Goal: Transaction & Acquisition: Purchase product/service

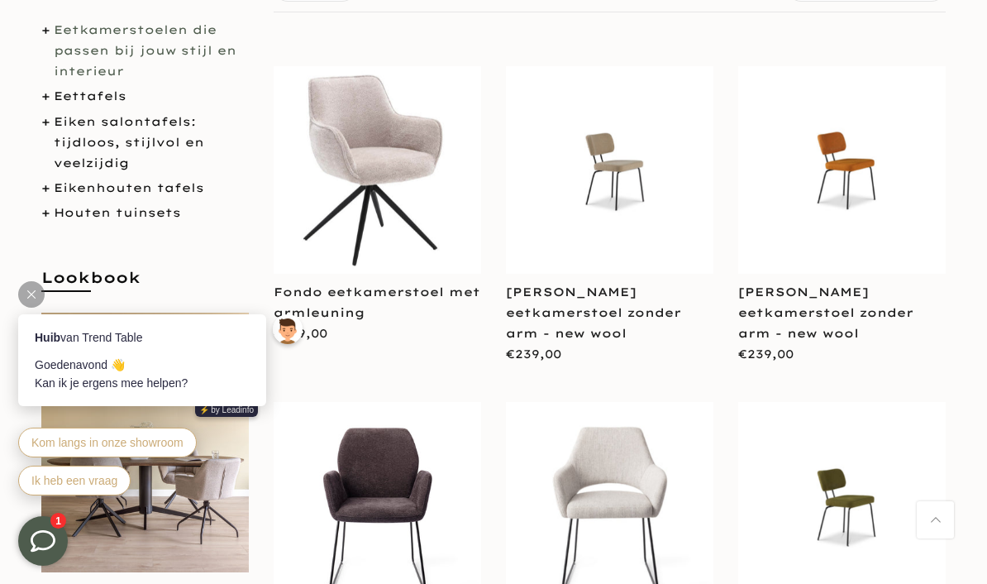
scroll to position [332, 0]
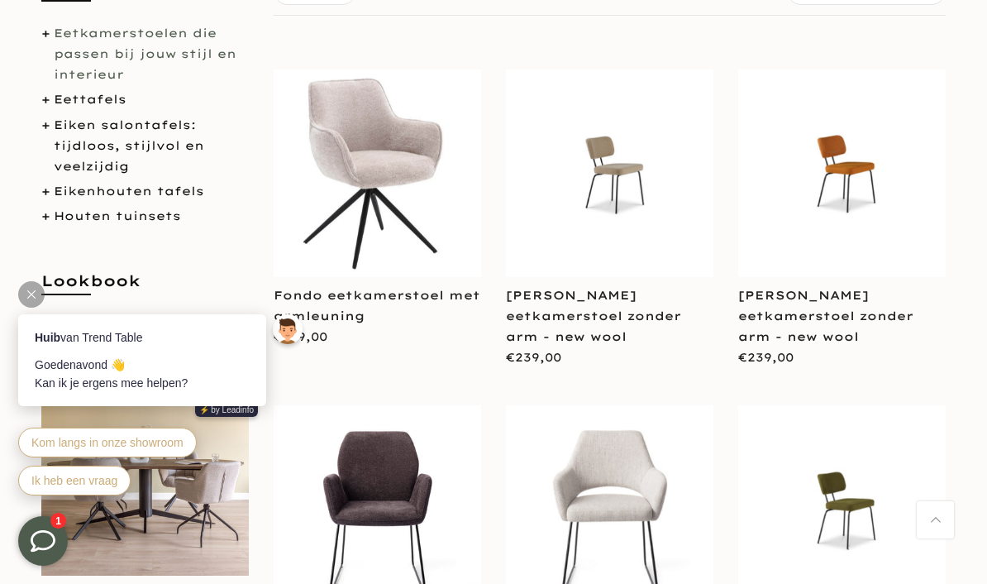
click at [196, 187] on link "Eikenhouten tafels" at bounding box center [129, 191] width 150 height 15
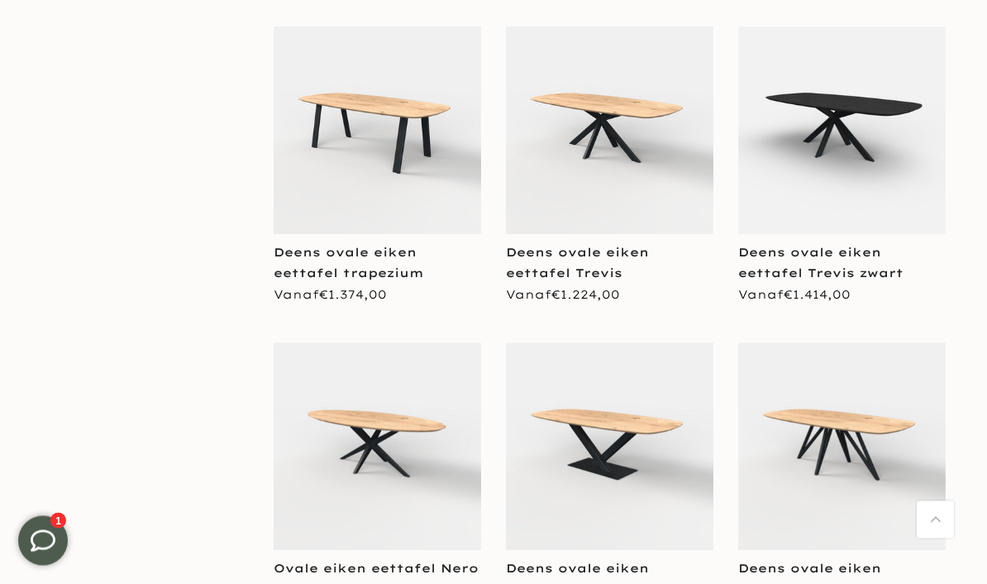
scroll to position [2636, 0]
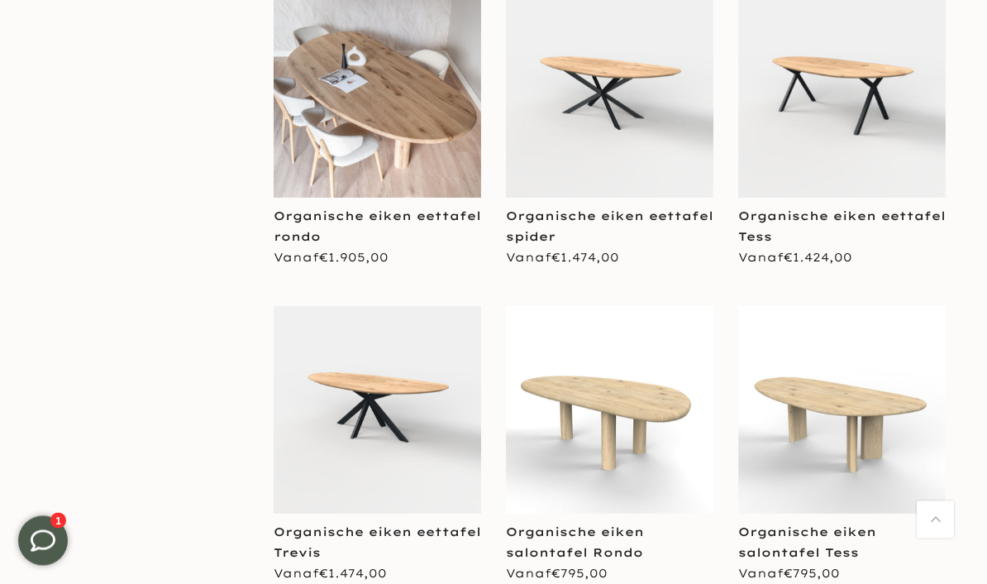
scroll to position [5238, 0]
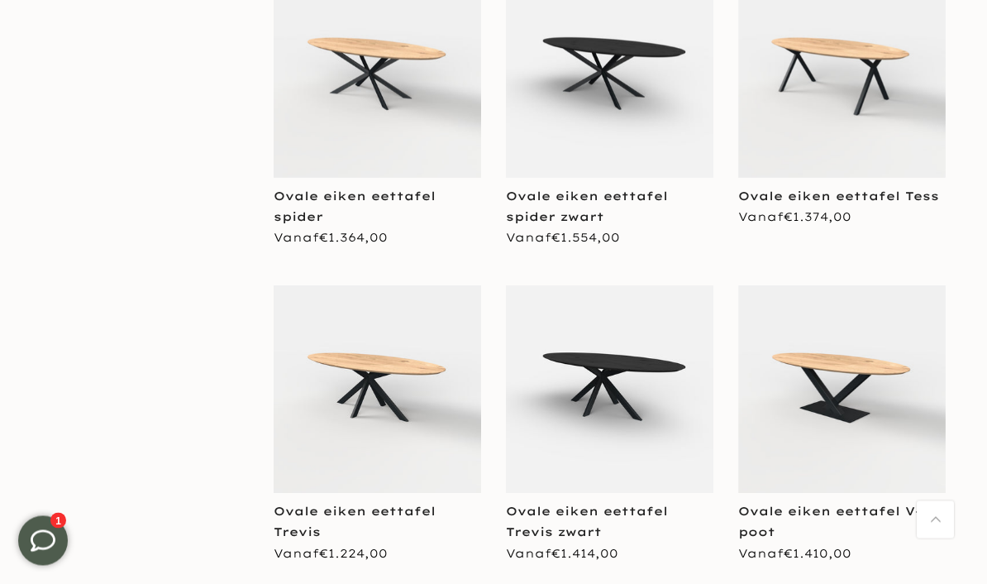
scroll to position [6835, 0]
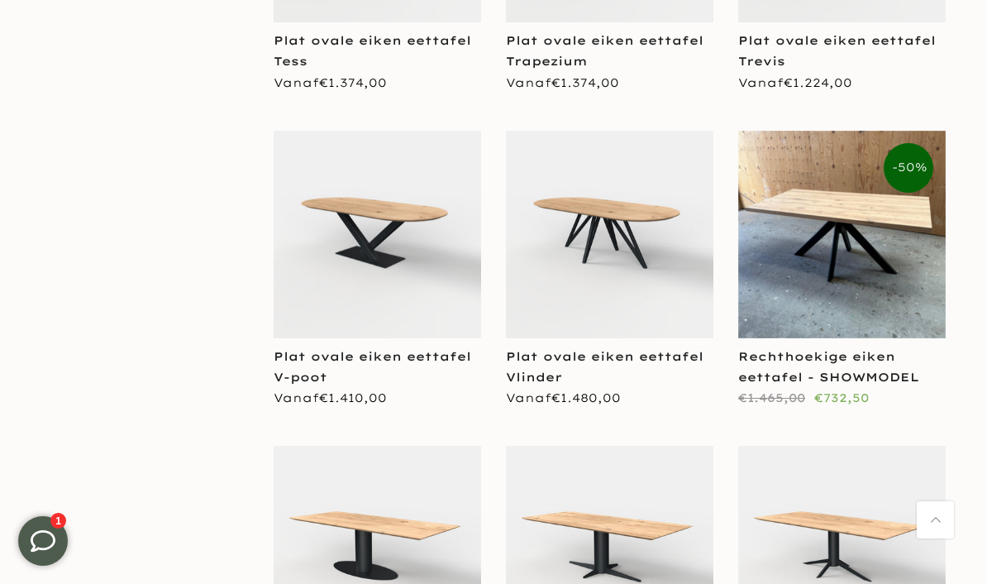
scroll to position [8923, 0]
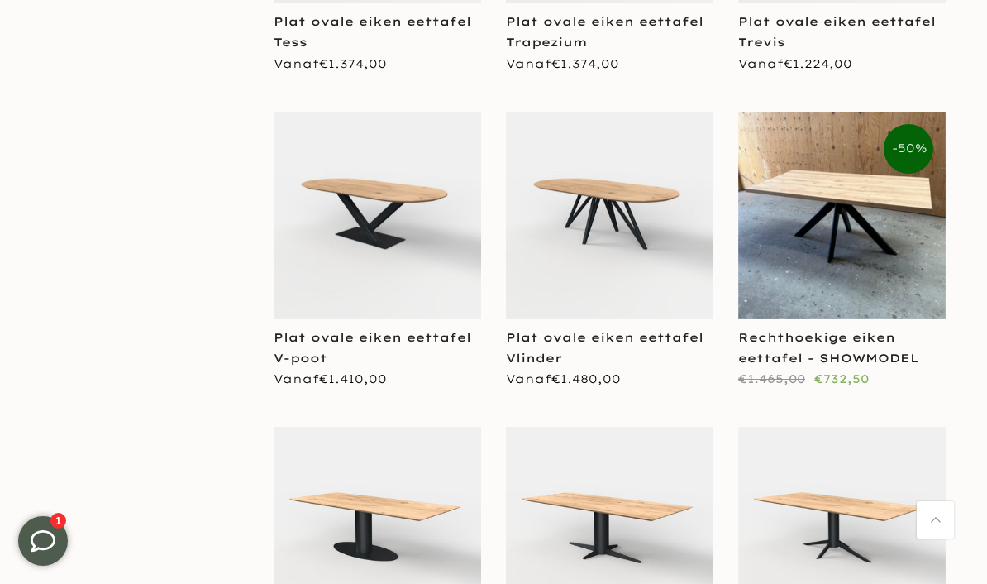
click at [866, 330] on link "Rechthoekige eiken eettafel - SHOWMODEL" at bounding box center [828, 348] width 181 height 36
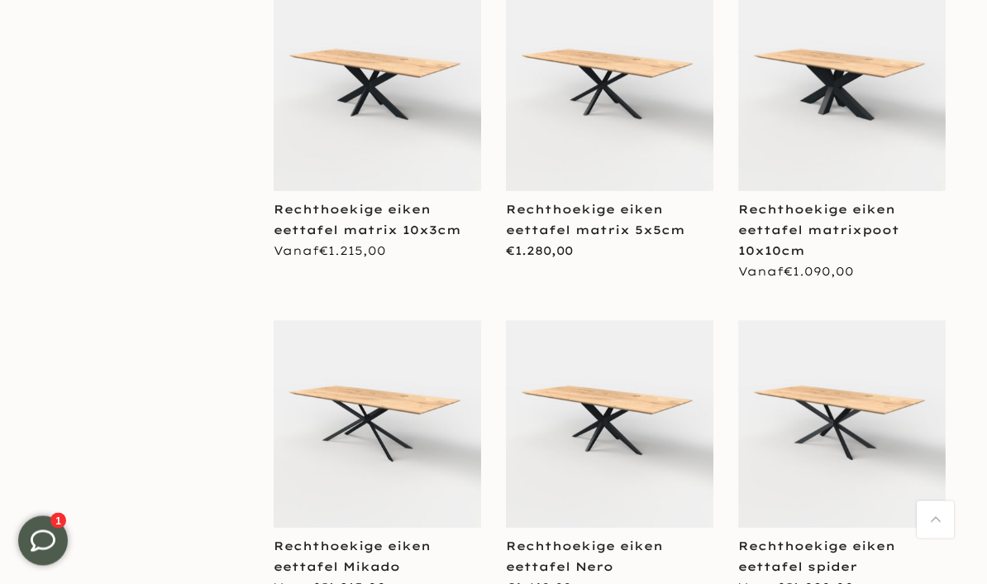
scroll to position [9682, 0]
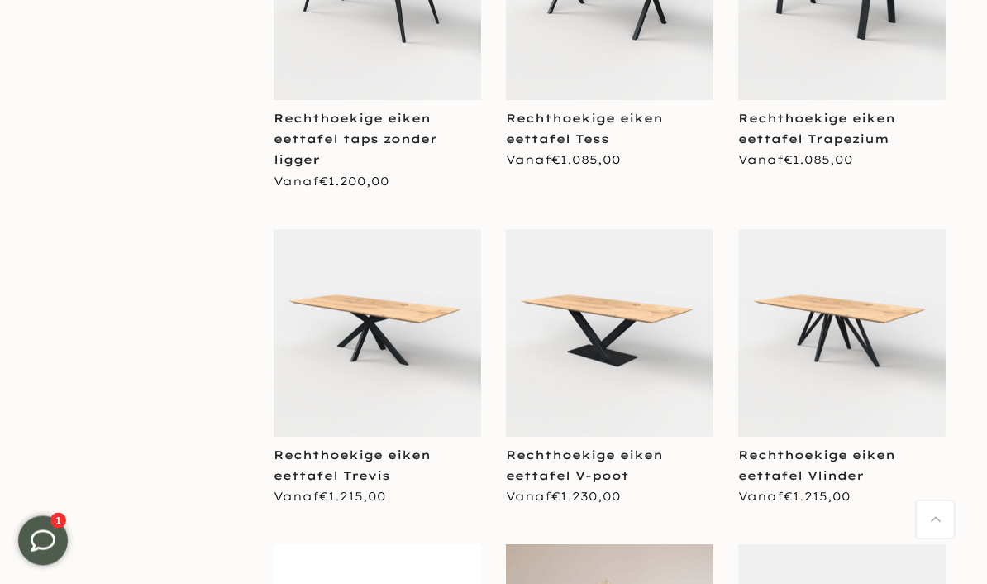
scroll to position [10424, 0]
click at [379, 447] on link "Rechthoekige eiken eettafel Trevis" at bounding box center [352, 465] width 157 height 36
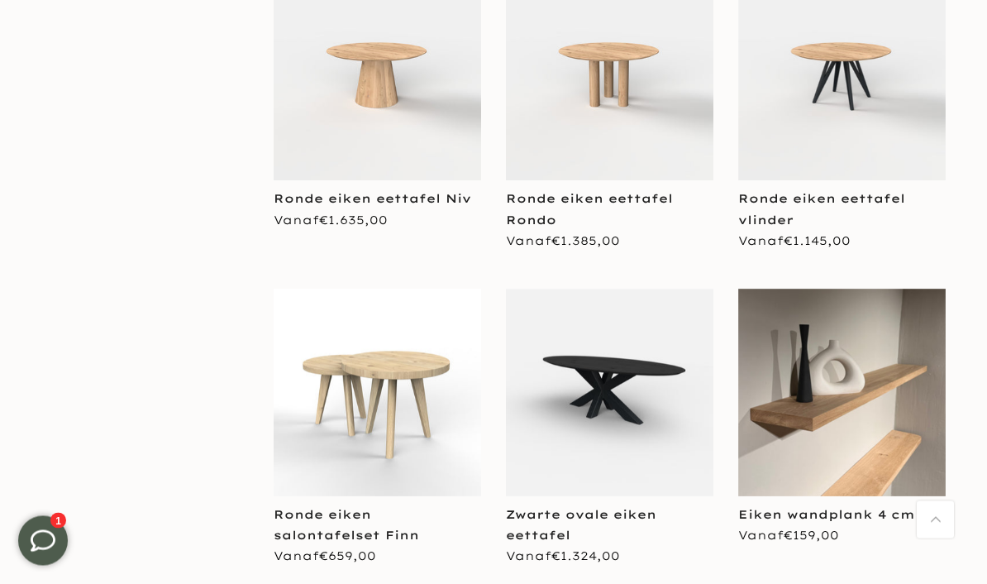
scroll to position [11323, 0]
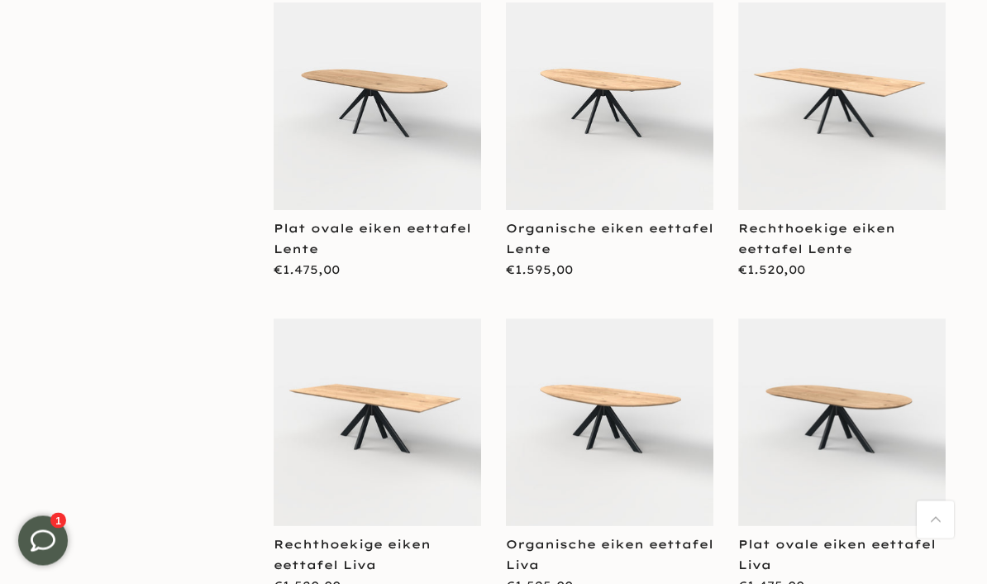
scroll to position [13199, 0]
click at [314, 537] on link "Rechthoekige eiken eettafel Liva" at bounding box center [352, 555] width 157 height 36
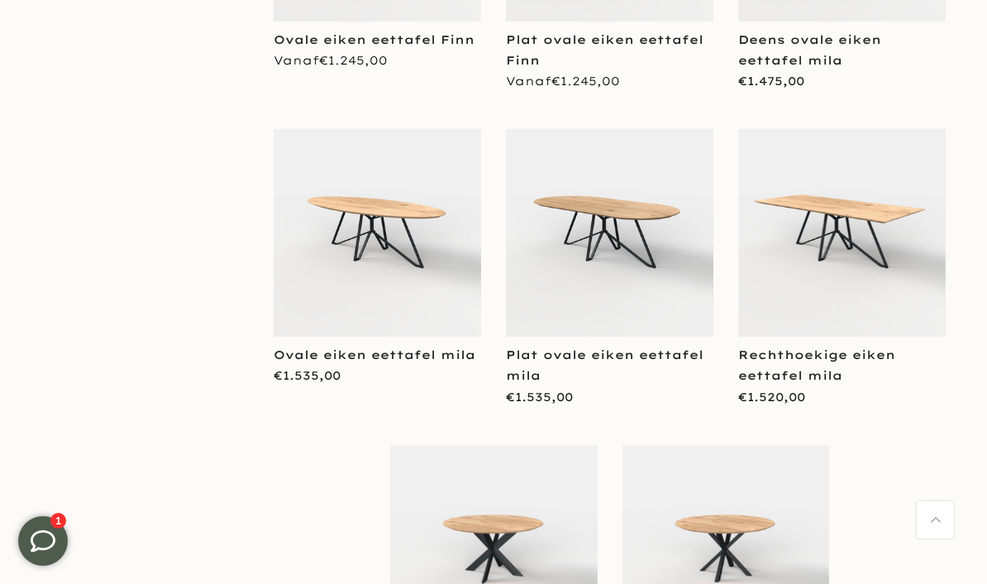
scroll to position [14331, 0]
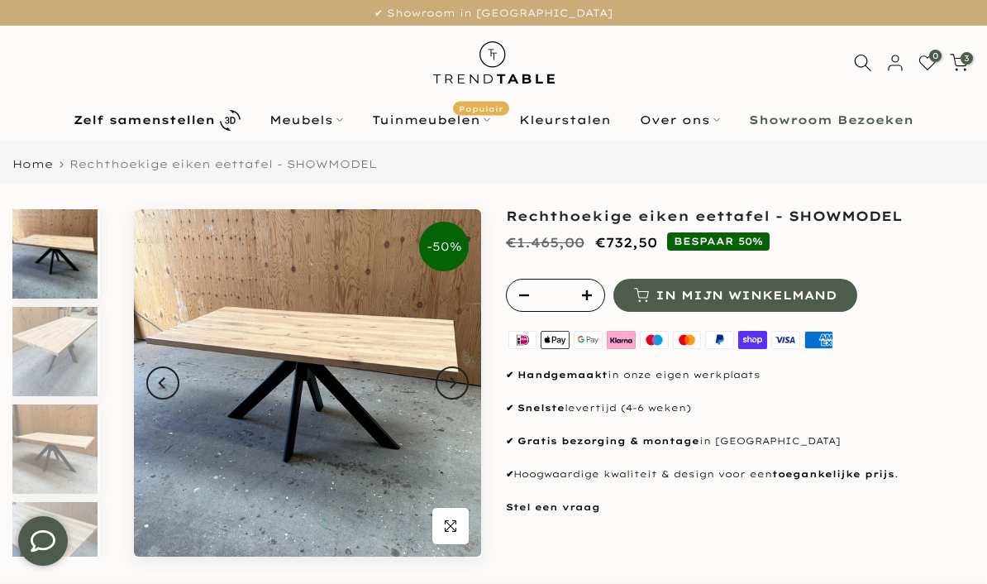
click at [458, 383] on button "Next" at bounding box center [452, 382] width 33 height 33
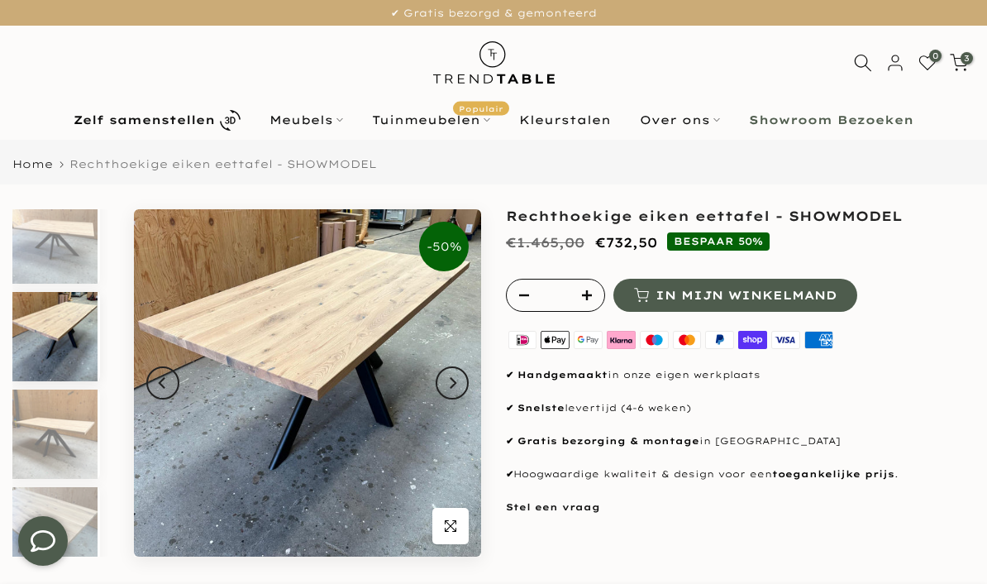
scroll to position [3, 0]
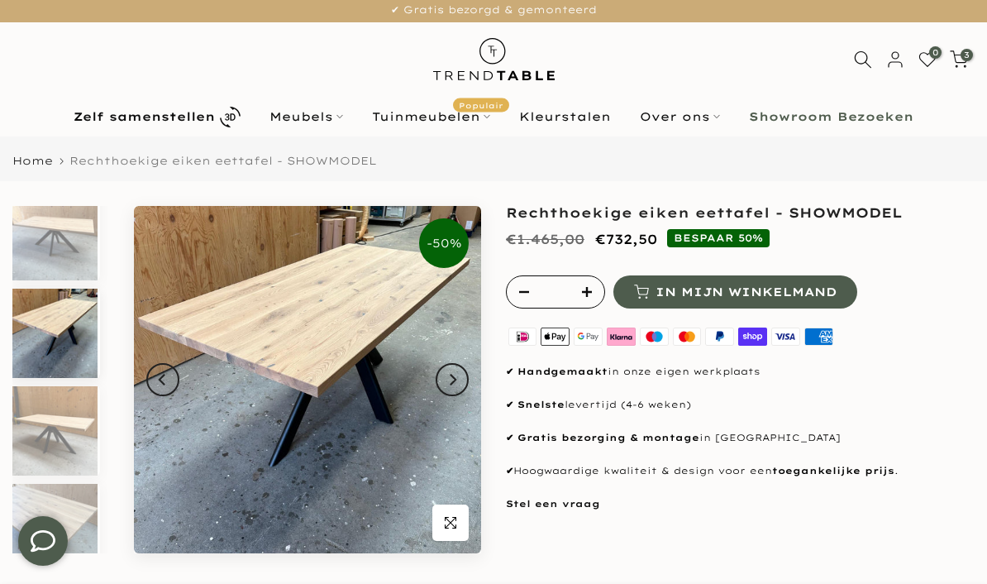
click at [460, 379] on button "Next" at bounding box center [452, 379] width 33 height 33
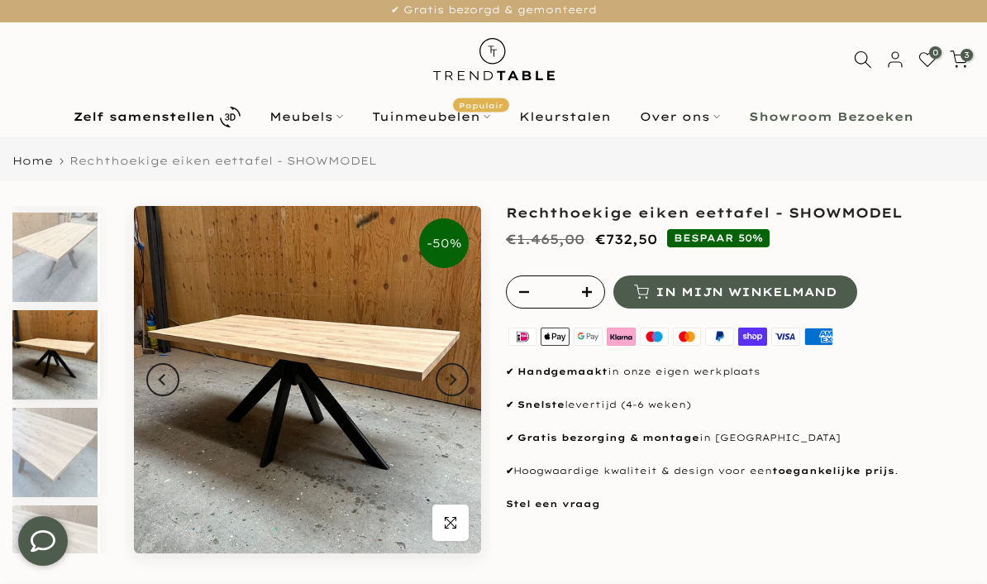
scroll to position [112, 0]
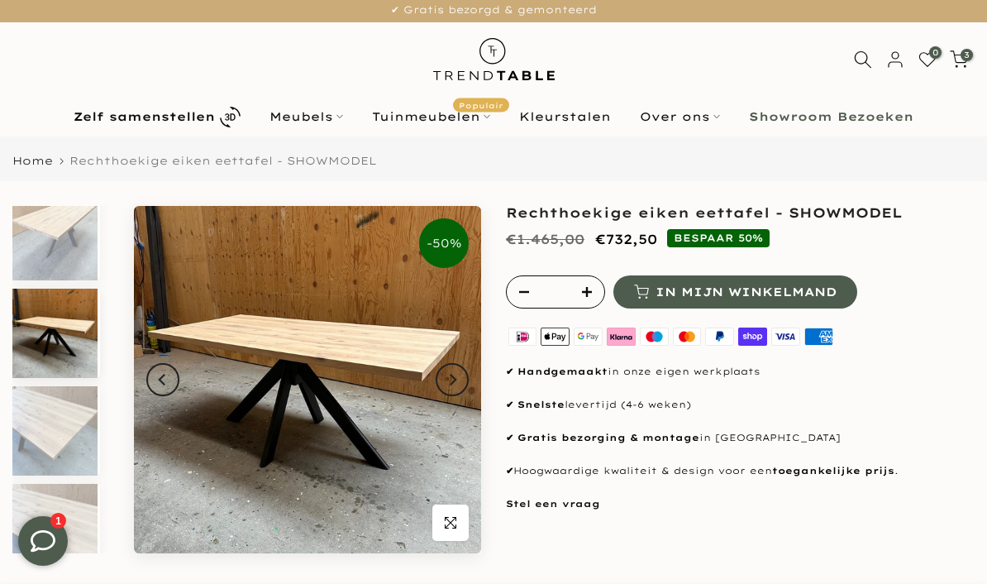
click at [456, 379] on icon "Next" at bounding box center [452, 379] width 12 height 13
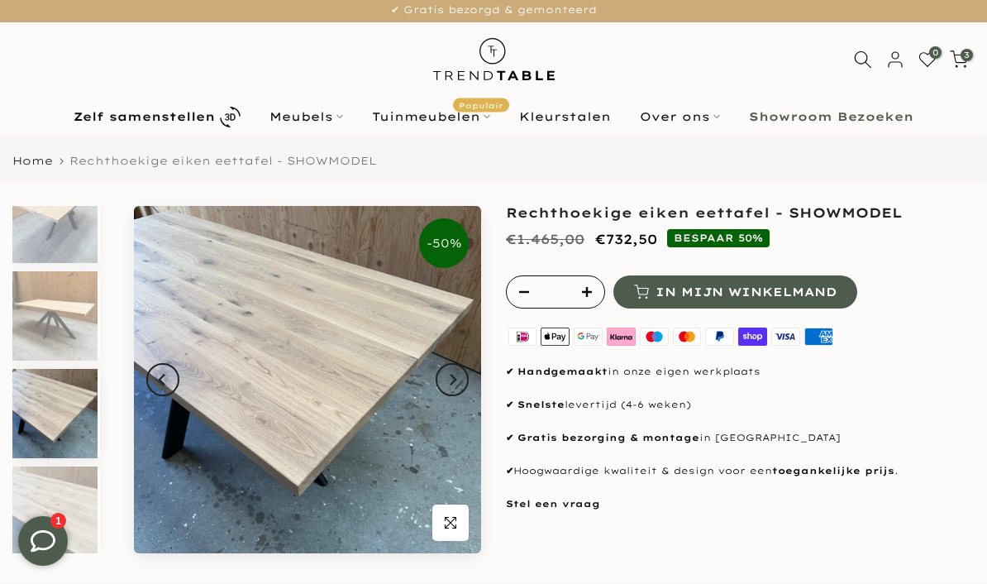
scroll to position [132, 0]
click at [453, 385] on icon "Next" at bounding box center [452, 379] width 12 height 13
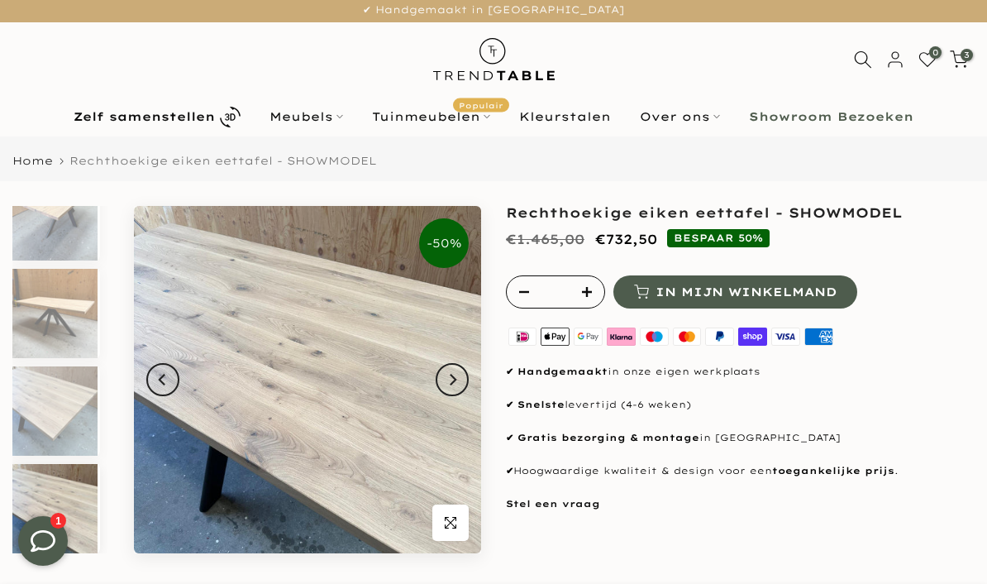
click at [456, 384] on icon "Next" at bounding box center [452, 379] width 12 height 13
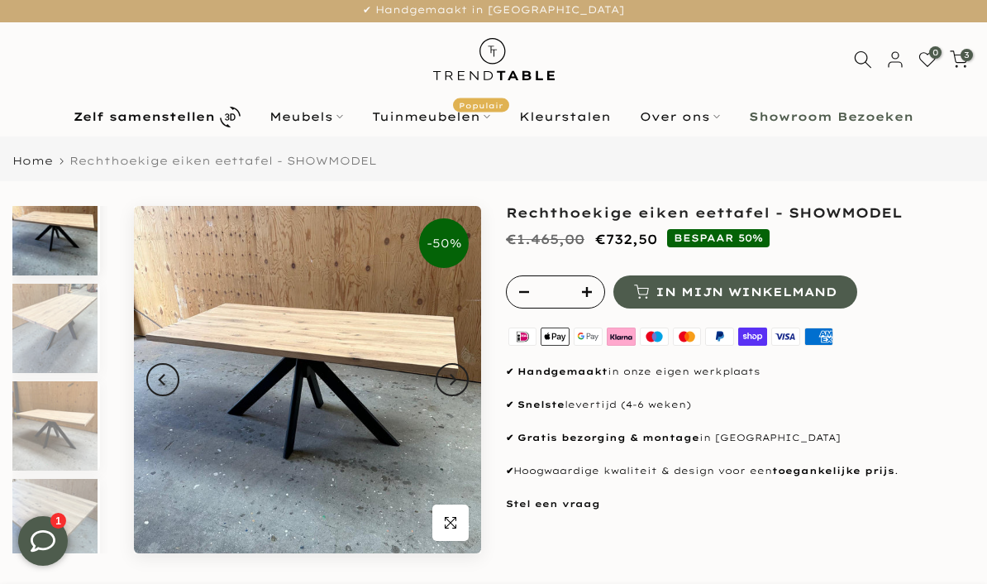
scroll to position [0, 0]
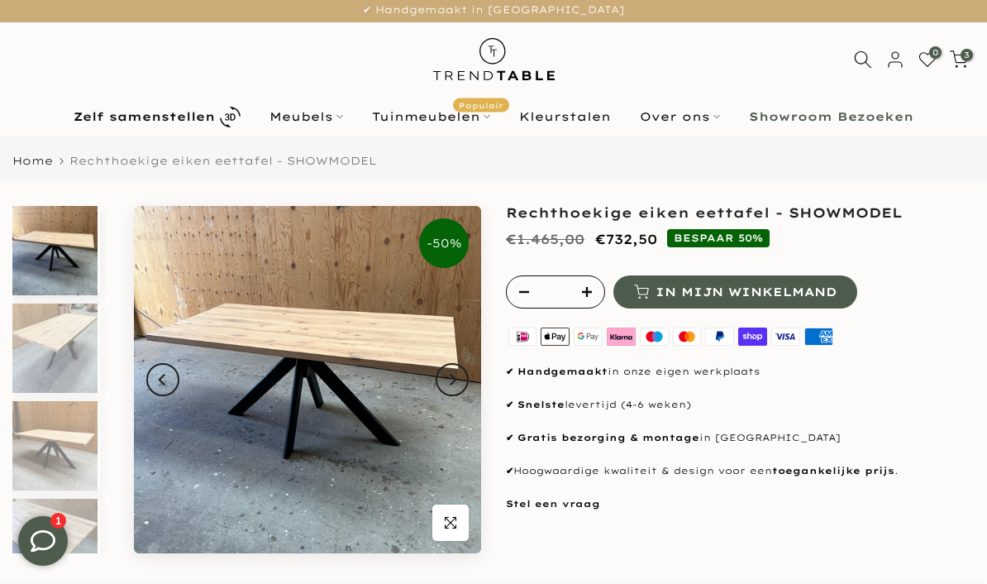
click at [458, 379] on button "Next" at bounding box center [452, 379] width 33 height 33
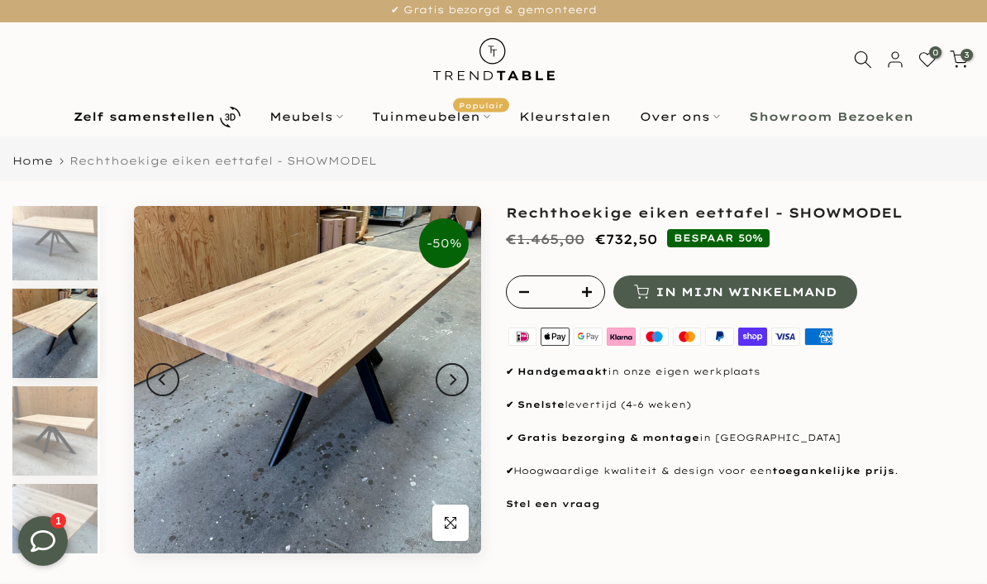
click at [458, 381] on button "Next" at bounding box center [452, 379] width 33 height 33
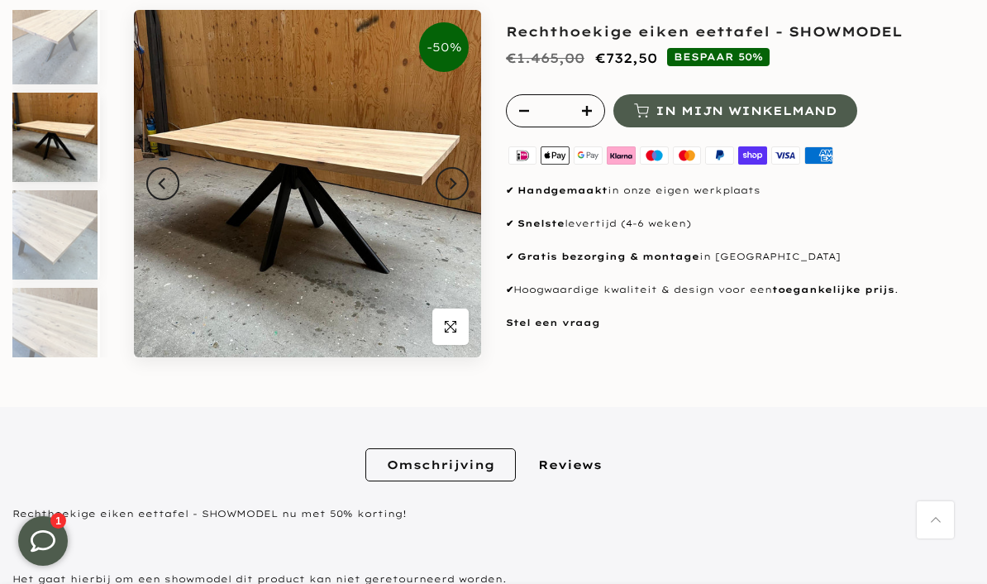
scroll to position [195, 0]
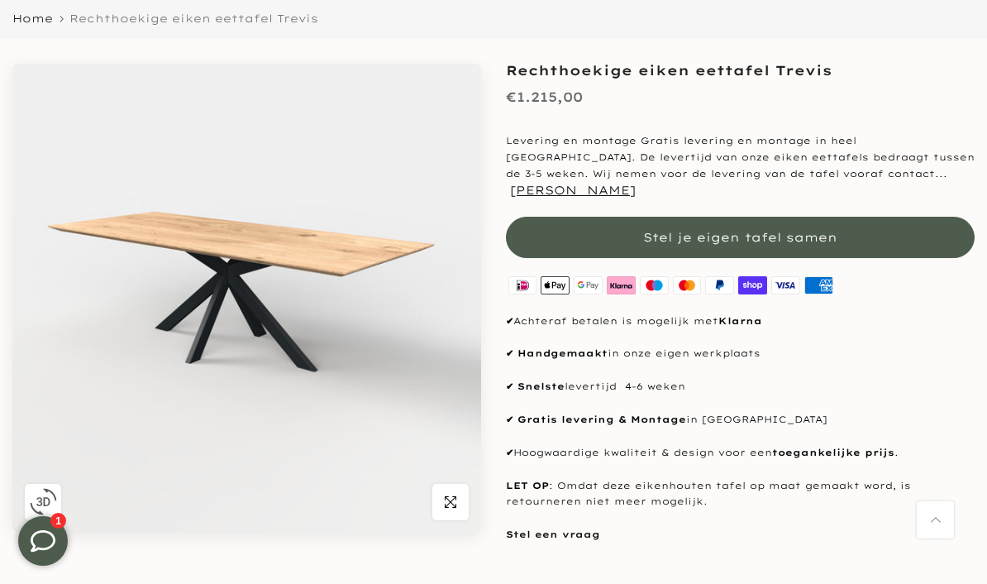
scroll to position [149, 0]
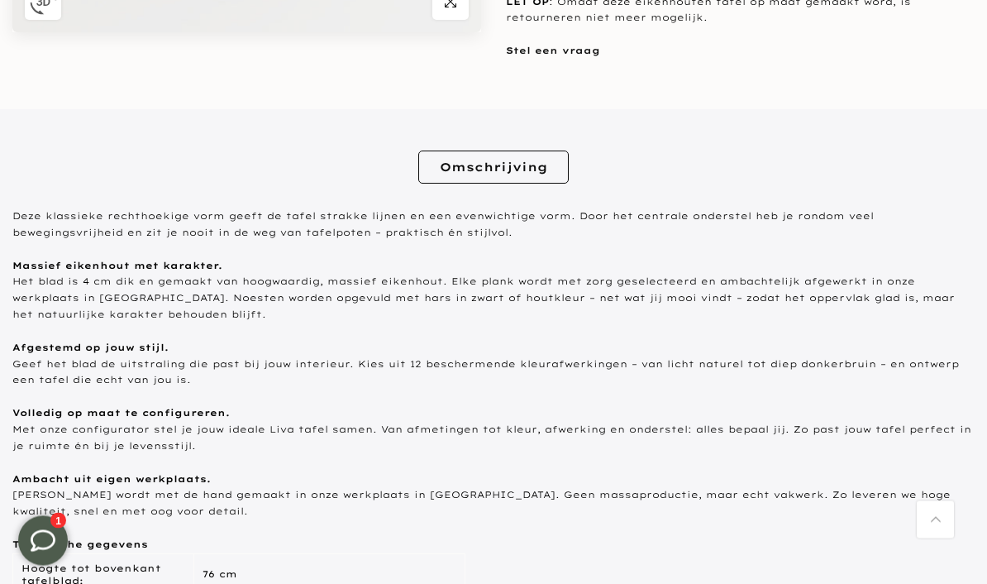
scroll to position [635, 0]
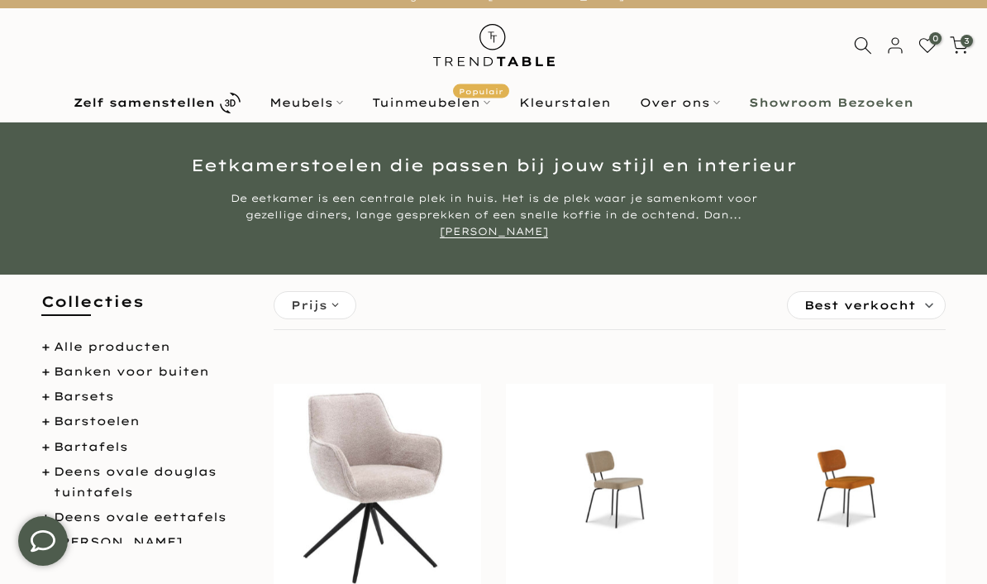
scroll to position [7, 0]
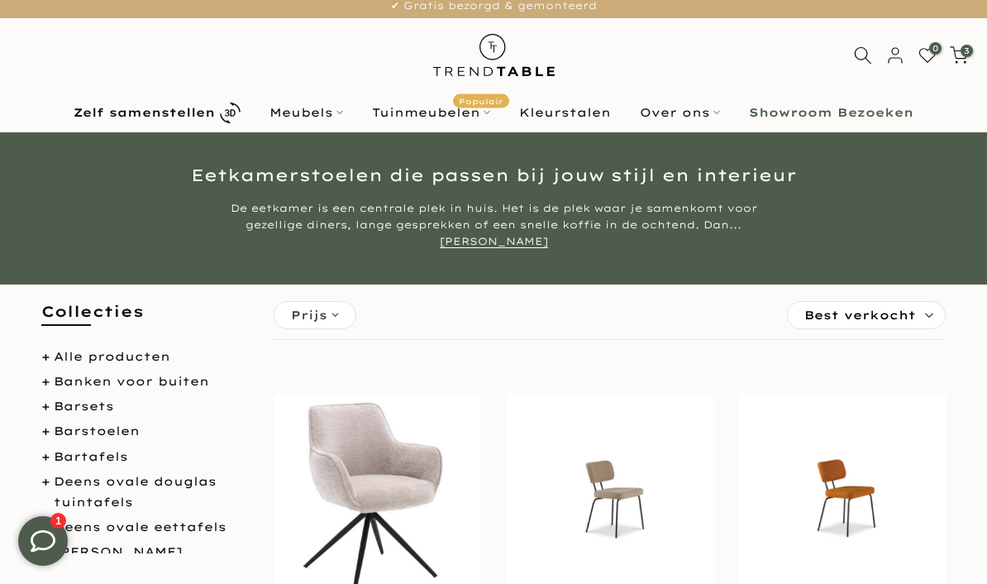
click at [598, 116] on link "Kleurstalen" at bounding box center [565, 113] width 121 height 20
click at [123, 110] on b "Zelf samenstellen" at bounding box center [144, 113] width 141 height 12
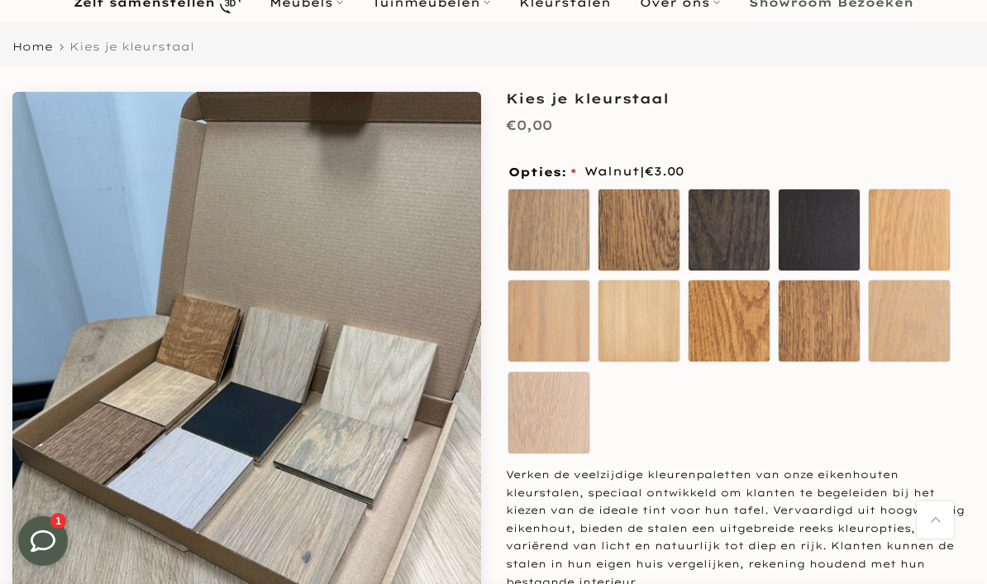
scroll to position [117, 0]
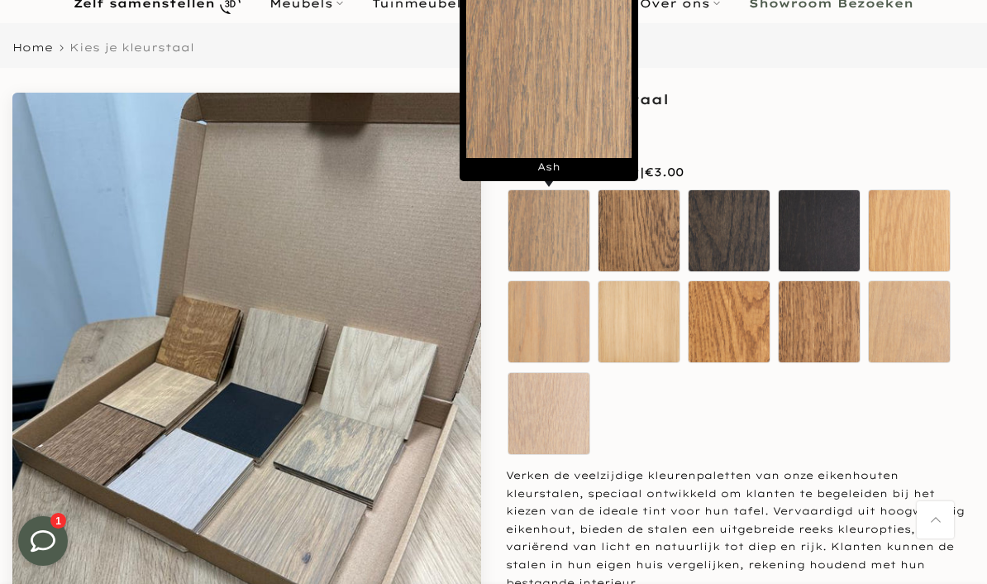
click at [563, 231] on label "Ash" at bounding box center [549, 230] width 83 height 83
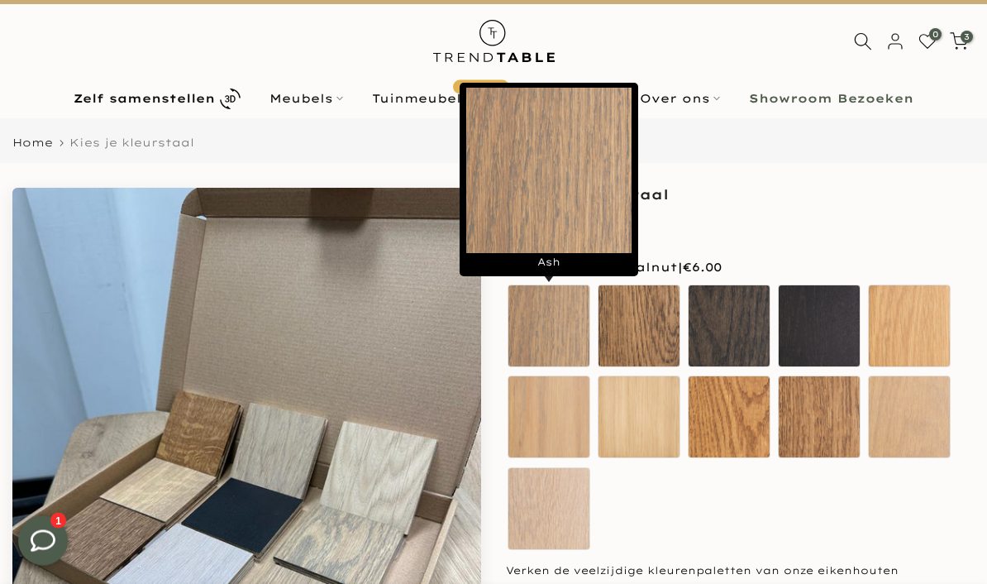
scroll to position [0, 0]
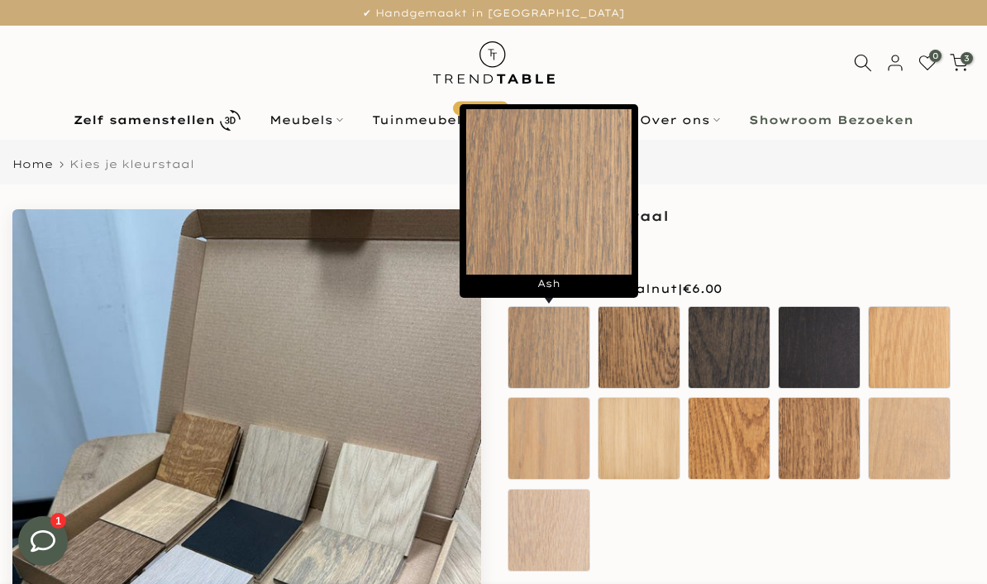
click at [563, 531] on label "Winter White" at bounding box center [549, 530] width 83 height 83
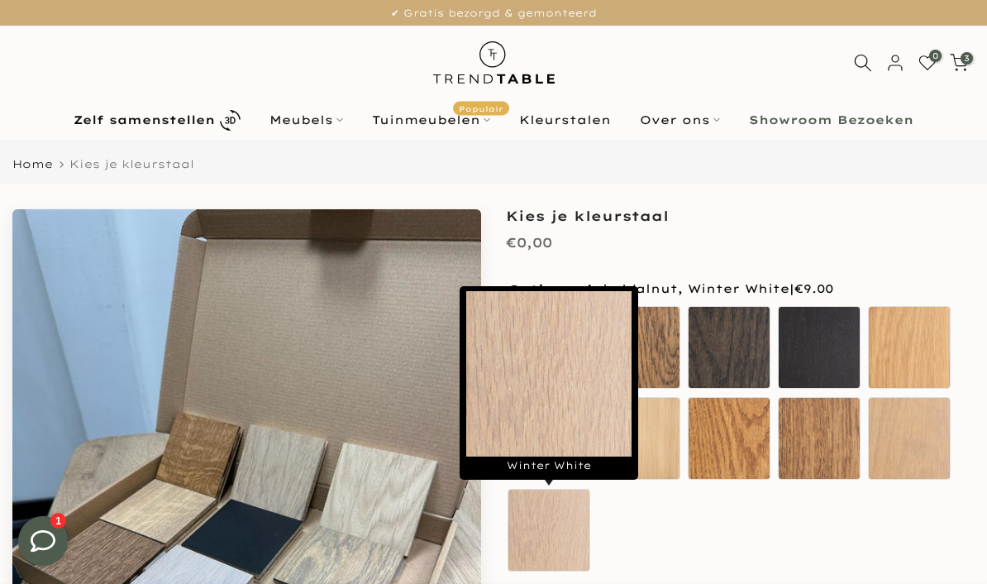
click at [909, 444] on label "White" at bounding box center [909, 438] width 83 height 83
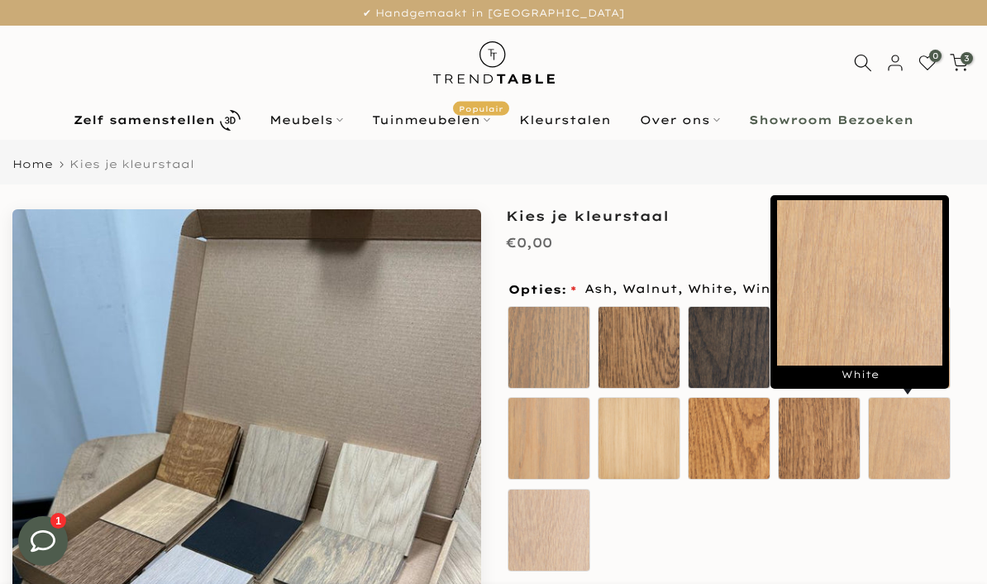
click at [547, 358] on label "Ash" at bounding box center [549, 347] width 83 height 83
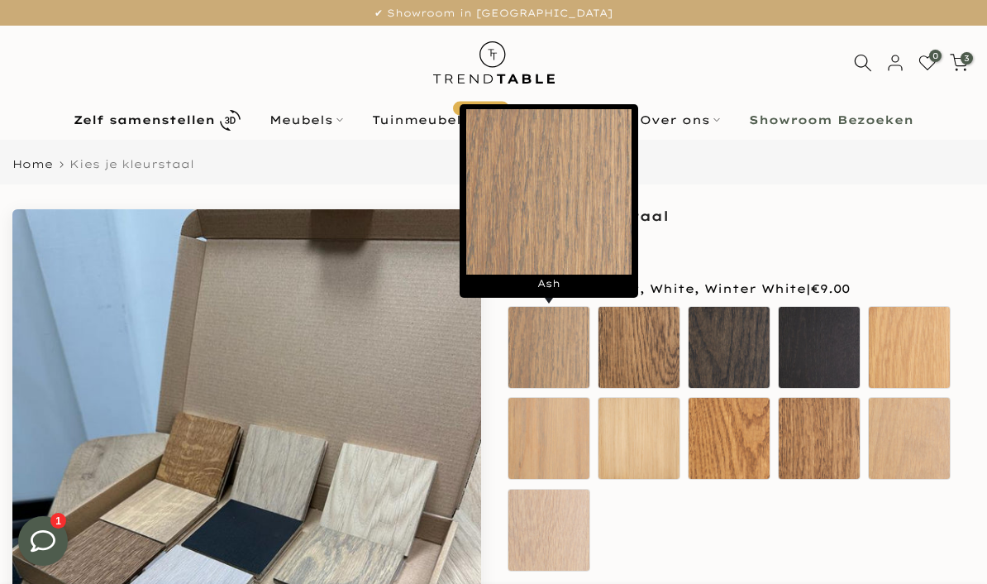
click at [647, 360] on label "Chocolate" at bounding box center [639, 347] width 83 height 83
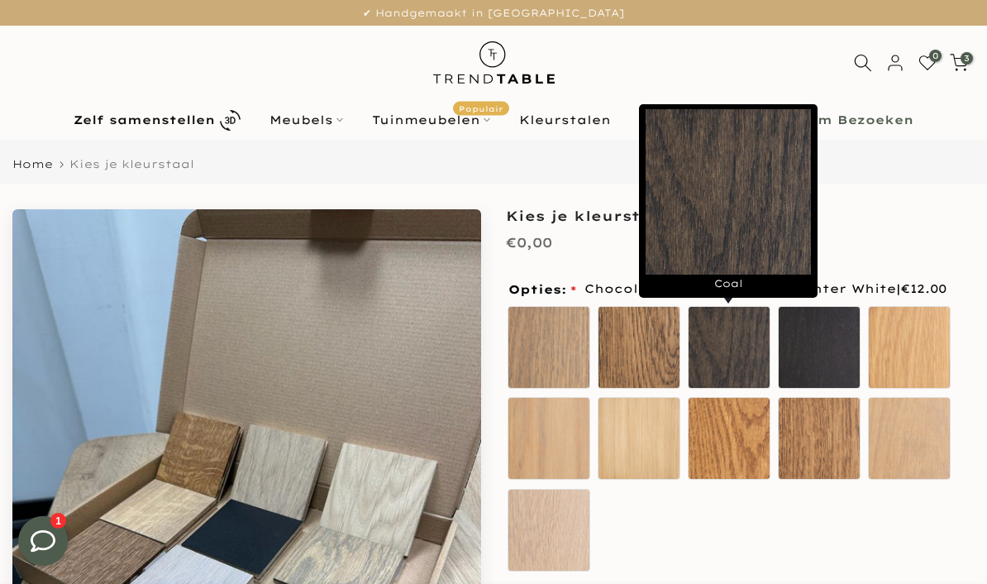
click at [742, 360] on label "Coal" at bounding box center [729, 347] width 83 height 83
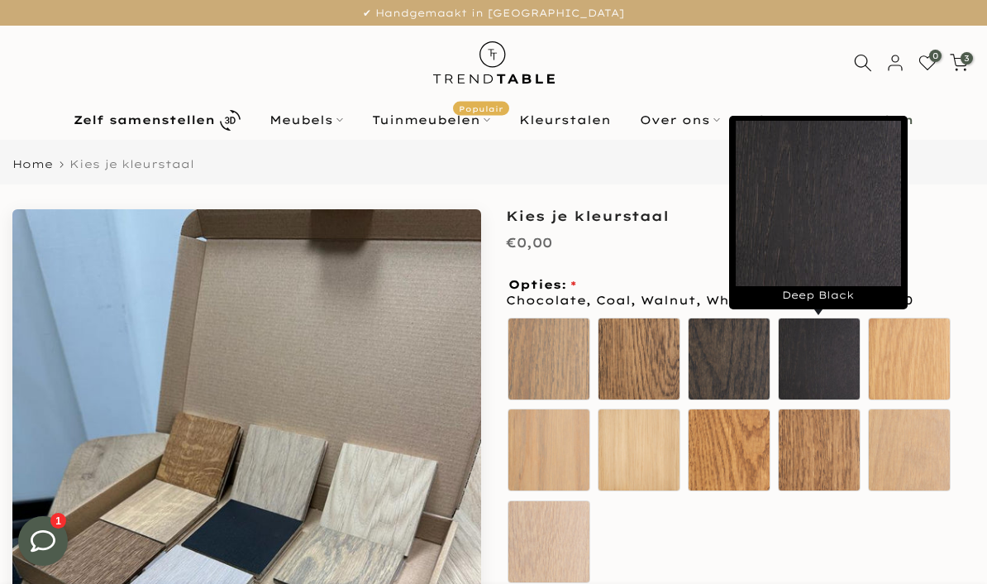
click at [818, 374] on label "Deep Black" at bounding box center [819, 358] width 83 height 83
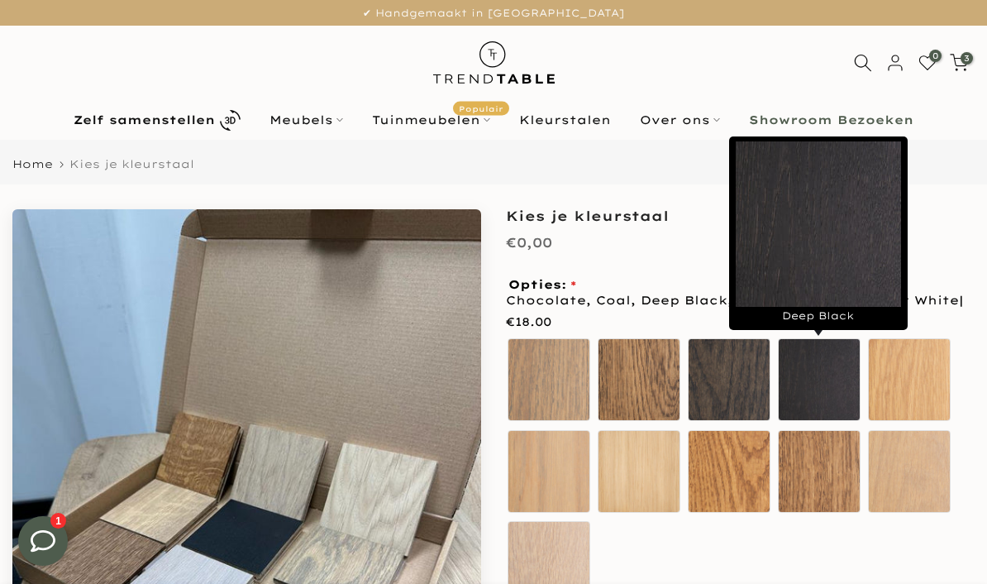
click at [922, 382] on label "Sand Oak" at bounding box center [909, 379] width 83 height 83
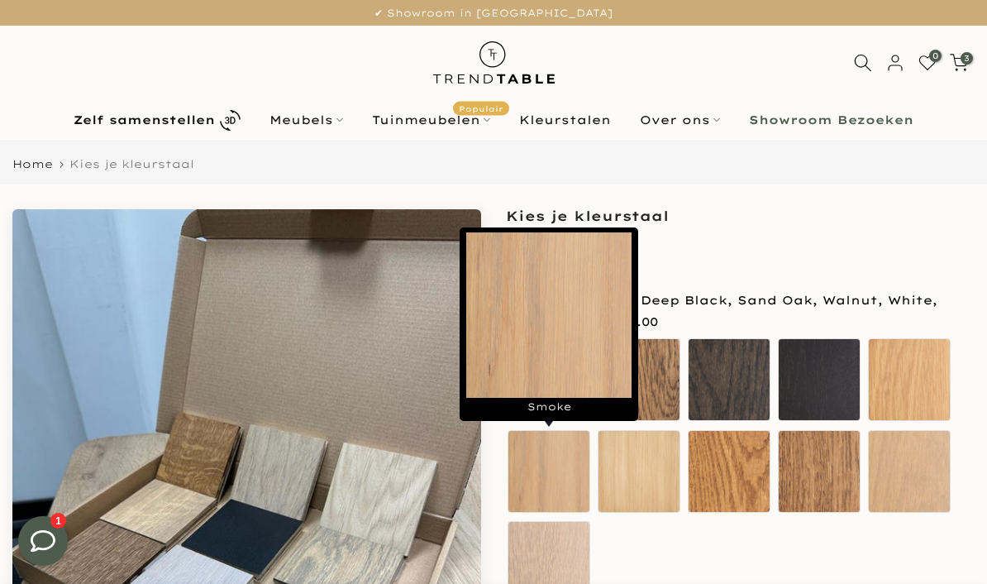
click at [557, 475] on label "Smoke" at bounding box center [549, 471] width 83 height 83
click at [650, 495] on label "Ultra Mat" at bounding box center [639, 471] width 83 height 83
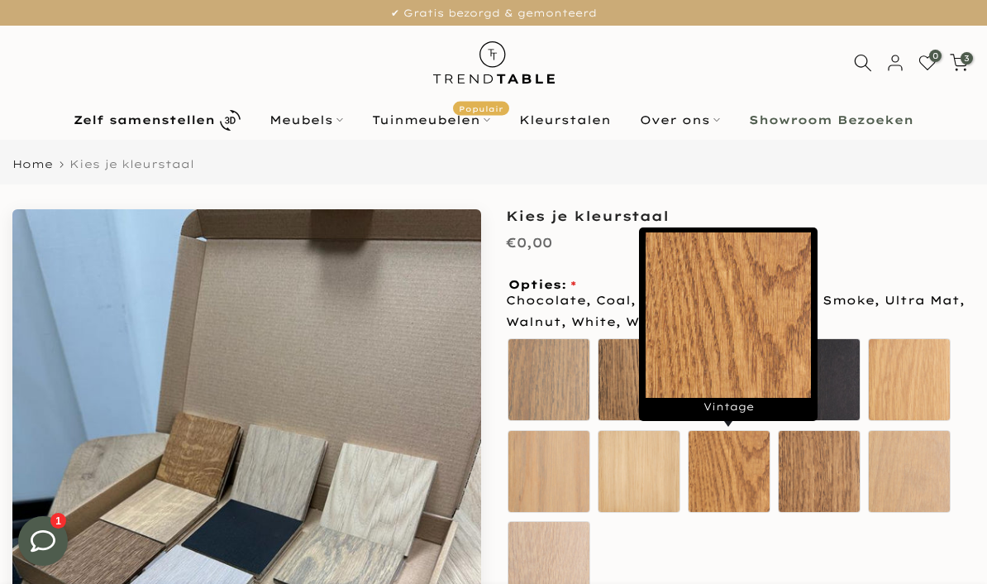
click at [738, 489] on label "Vintage" at bounding box center [729, 471] width 83 height 83
click at [802, 527] on div "Ash Chocolate Coal Deep Black Sand Oak" at bounding box center [740, 473] width 469 height 274
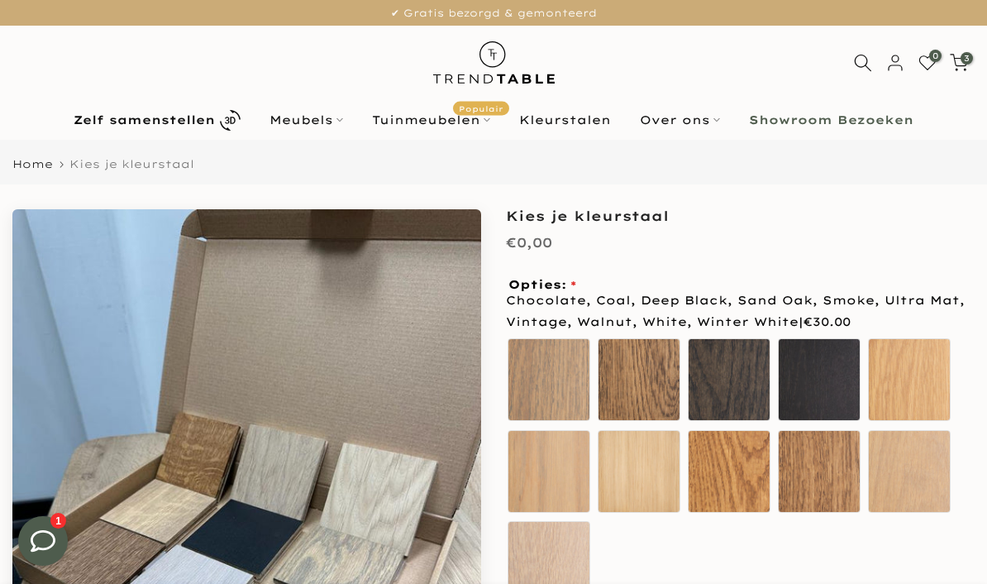
click at [826, 501] on label "Walnut" at bounding box center [819, 471] width 83 height 83
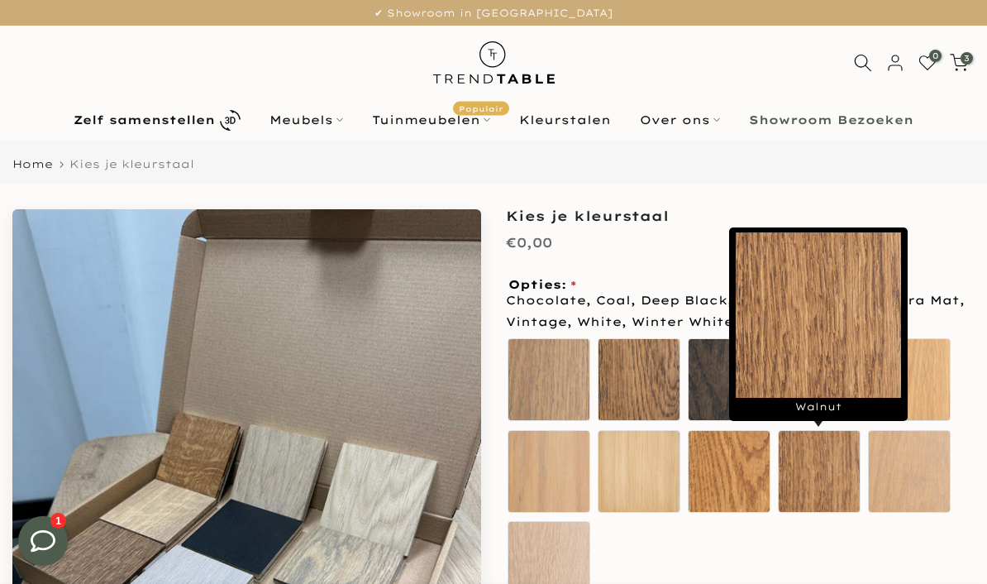
click at [919, 493] on label "White" at bounding box center [909, 471] width 83 height 83
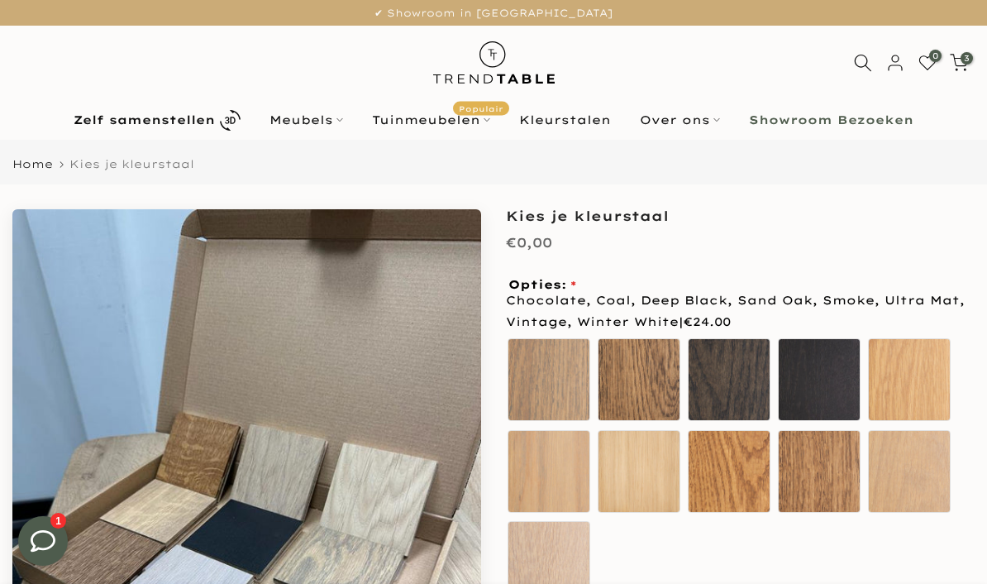
click at [552, 402] on label "Ash" at bounding box center [549, 379] width 83 height 83
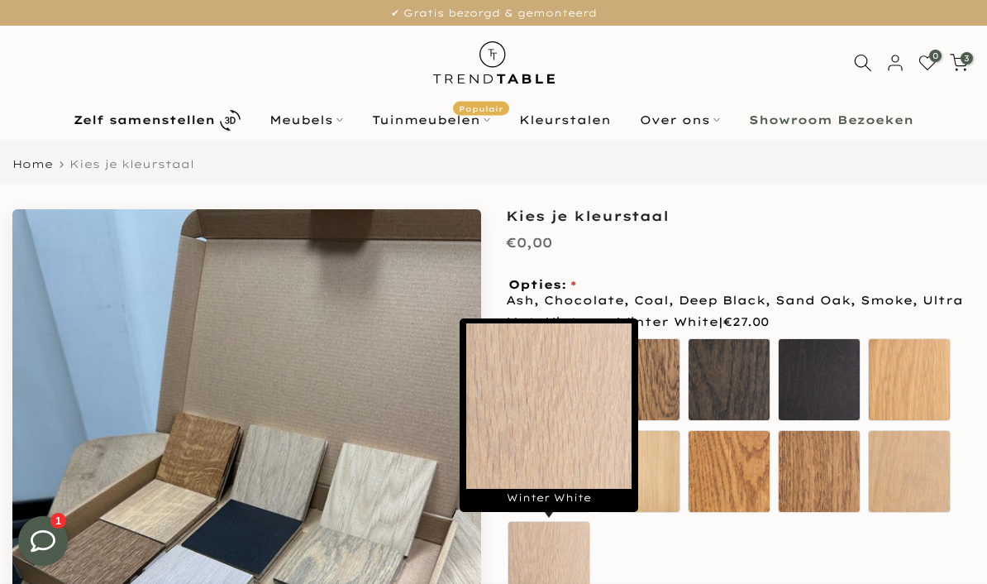
click at [560, 573] on label "Winter White" at bounding box center [549, 562] width 83 height 83
click at [907, 481] on label "White" at bounding box center [909, 471] width 83 height 83
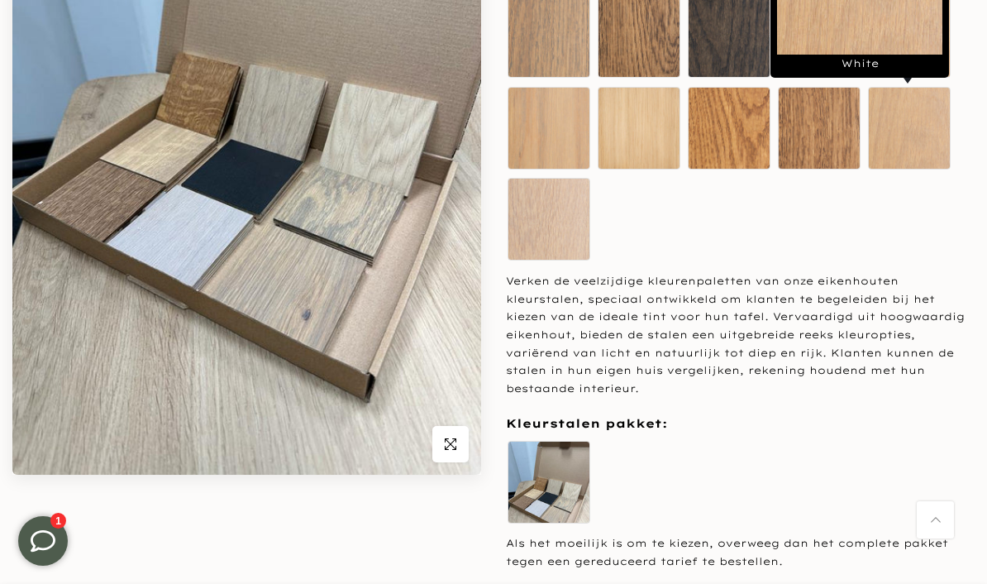
scroll to position [358, 0]
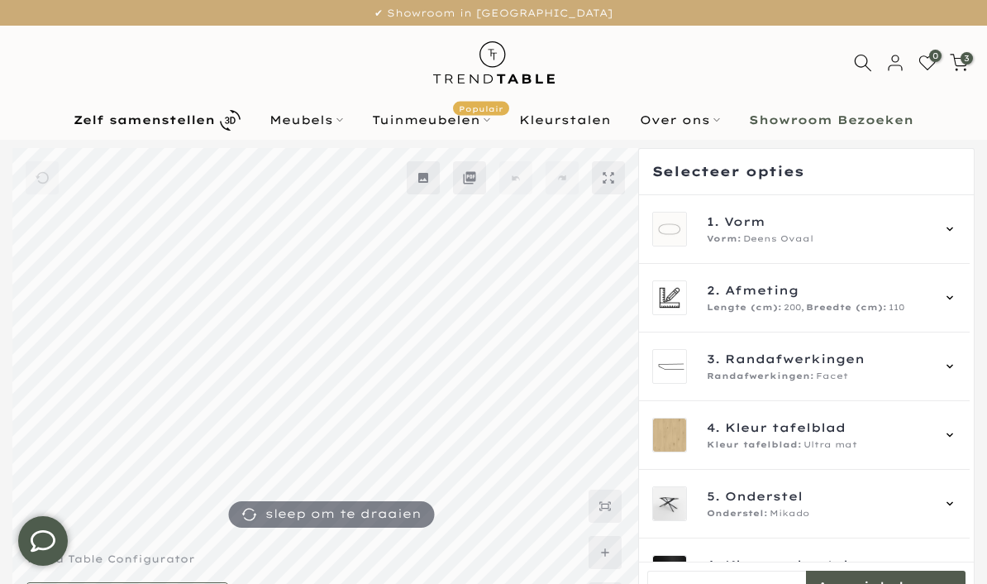
click at [956, 224] on icon at bounding box center [949, 228] width 13 height 13
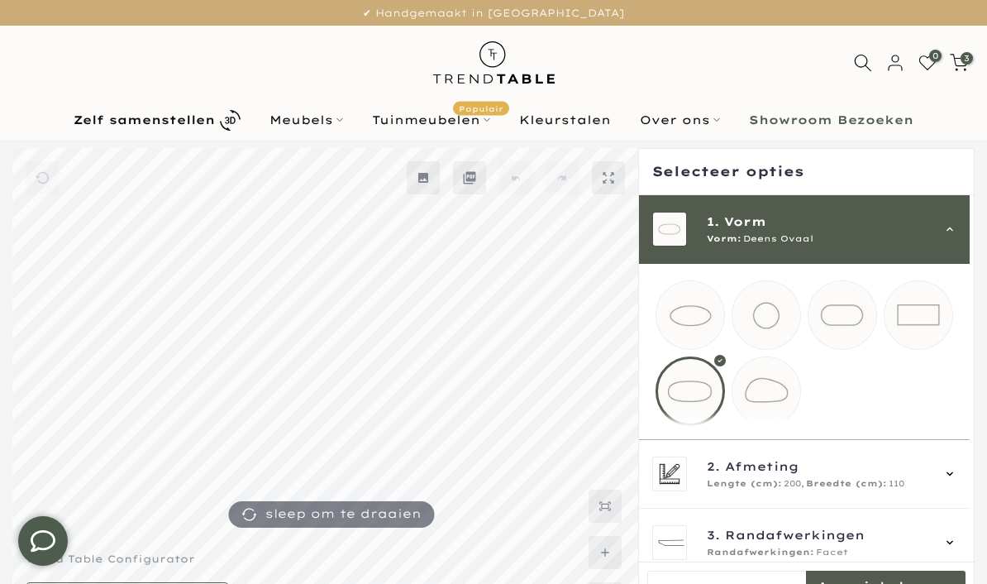
click at [933, 315] on mmq-loader at bounding box center [919, 315] width 68 height 68
click at [968, 489] on div "2. Afmeting Lengte (cm): 200, Breedte (cm): 110" at bounding box center [804, 474] width 331 height 69
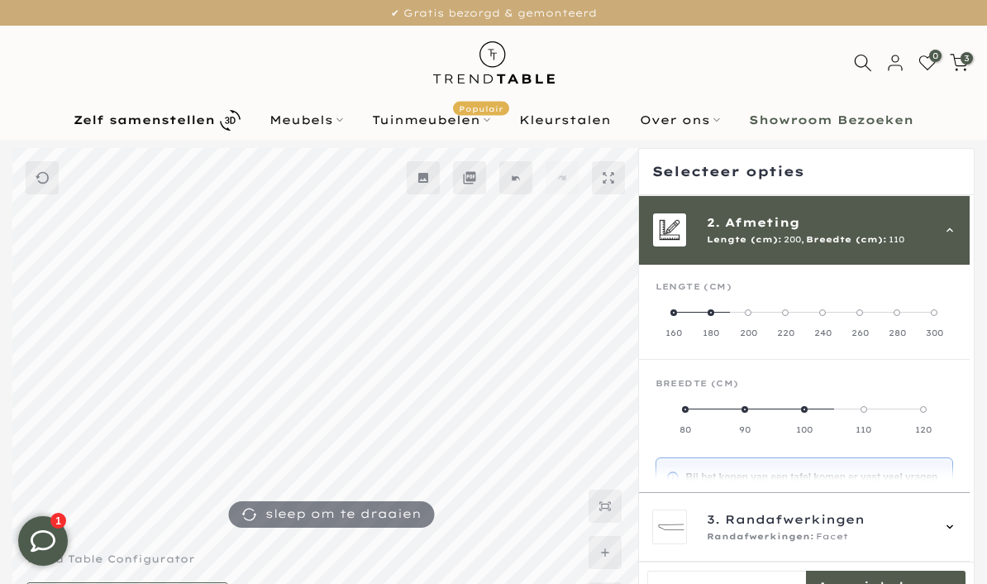
scroll to position [69, 0]
click at [708, 314] on label "180" at bounding box center [711, 321] width 37 height 33
click at [907, 408] on span at bounding box center [903, 408] width 7 height 7
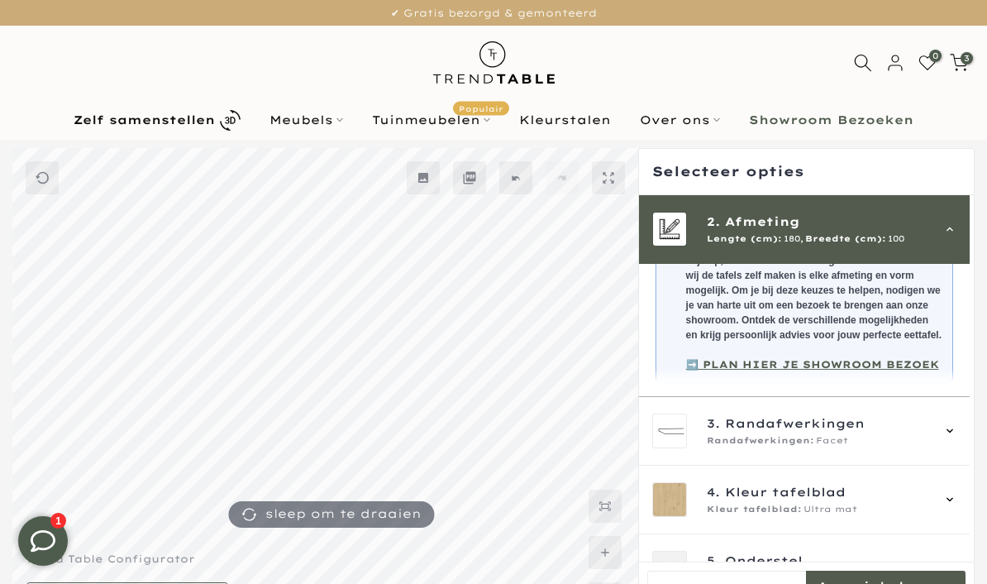
scroll to position [302, 0]
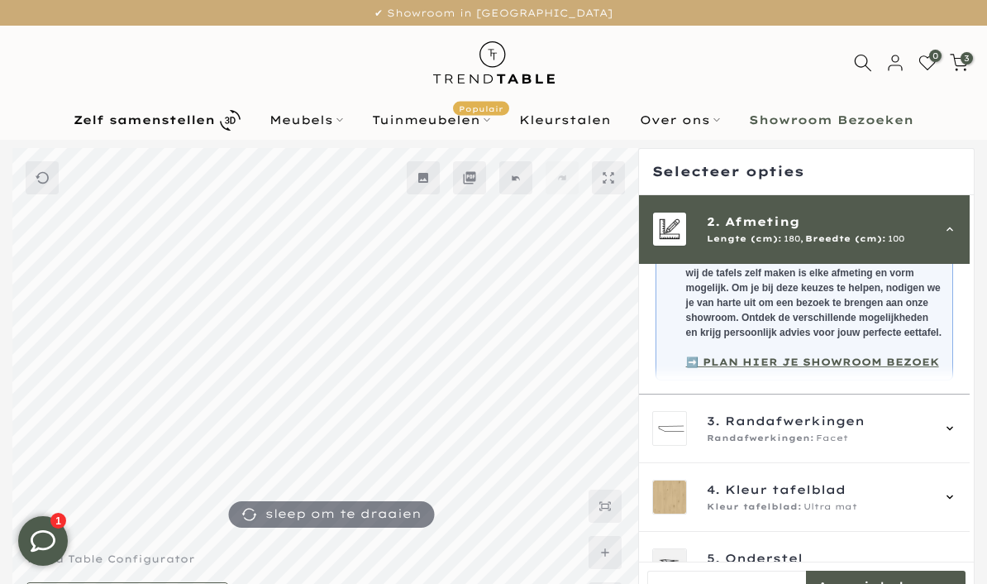
click at [953, 430] on icon at bounding box center [950, 428] width 7 height 4
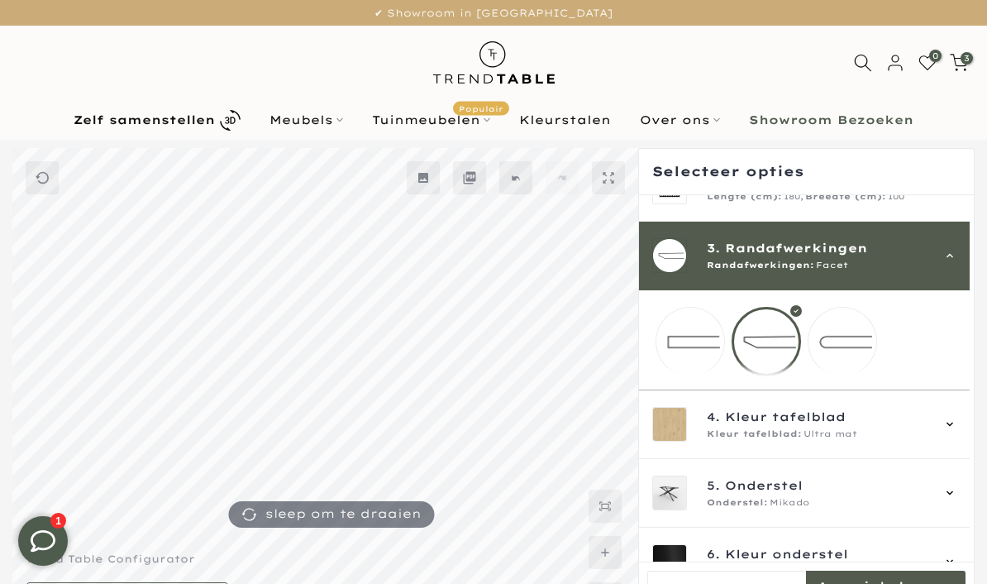
scroll to position [93, 0]
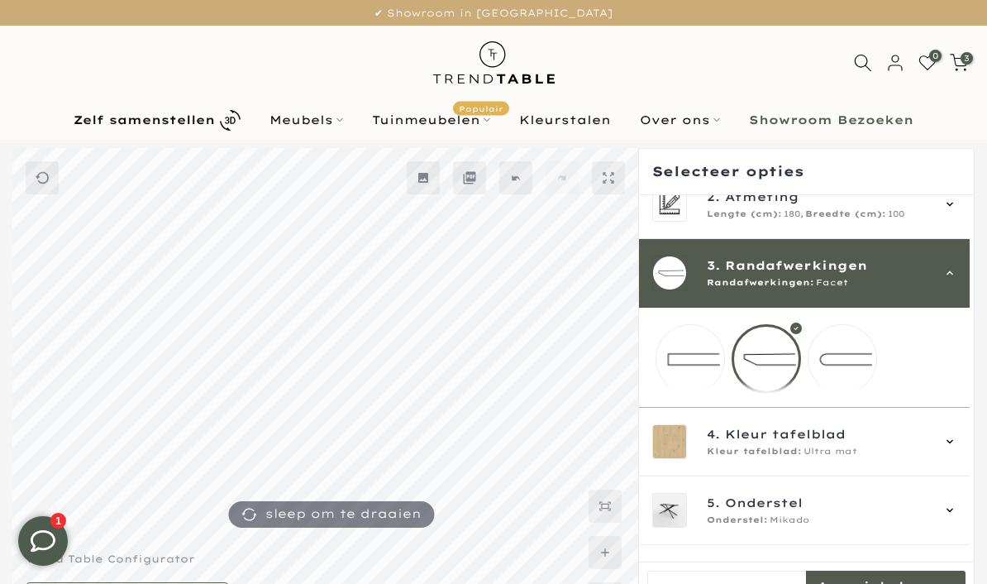
click at [861, 362] on mmq-loader at bounding box center [843, 359] width 68 height 68
click at [956, 448] on icon at bounding box center [949, 441] width 13 height 13
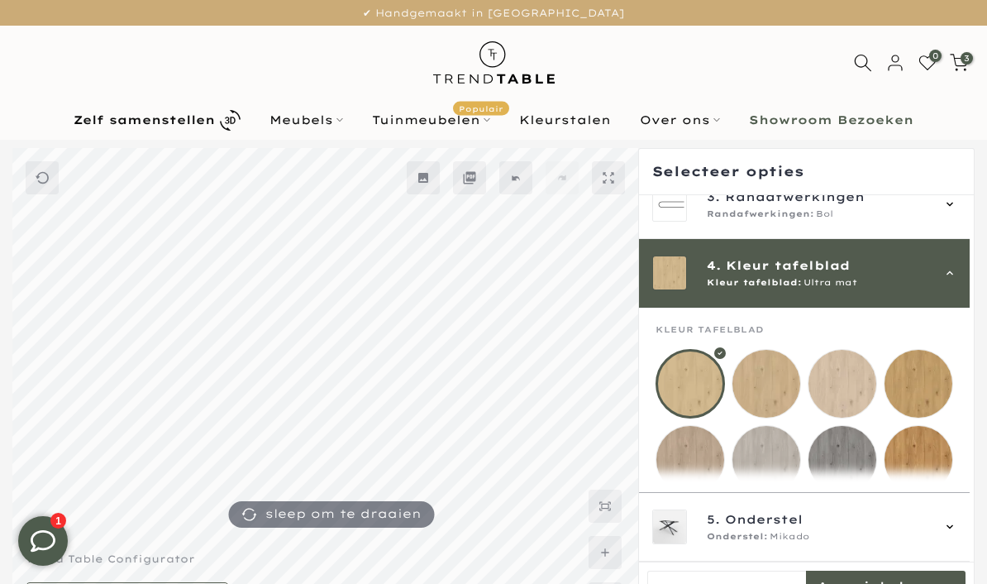
scroll to position [206, 0]
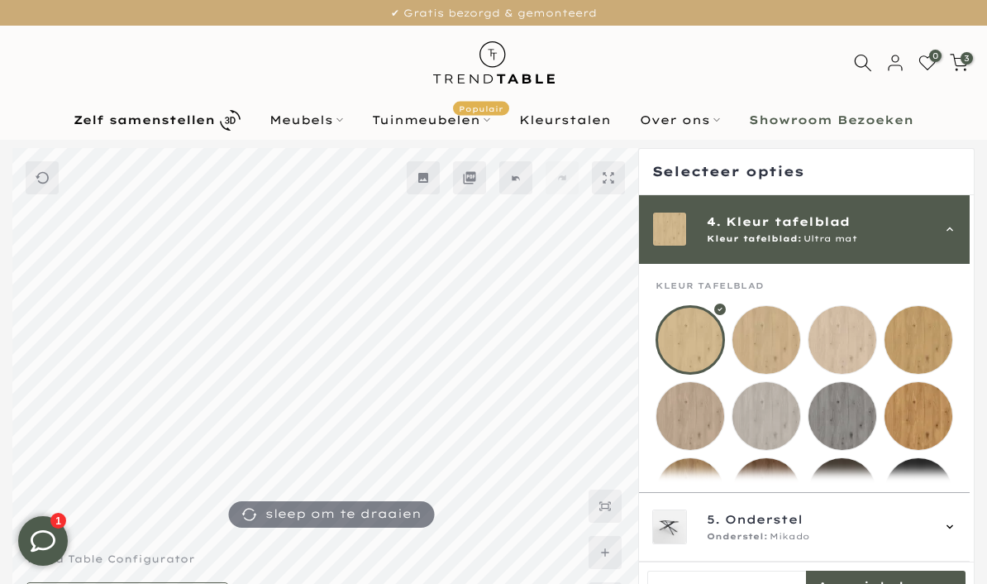
click at [690, 502] on mmq-loader at bounding box center [690, 492] width 68 height 68
click at [701, 417] on mmq-loader at bounding box center [690, 416] width 68 height 68
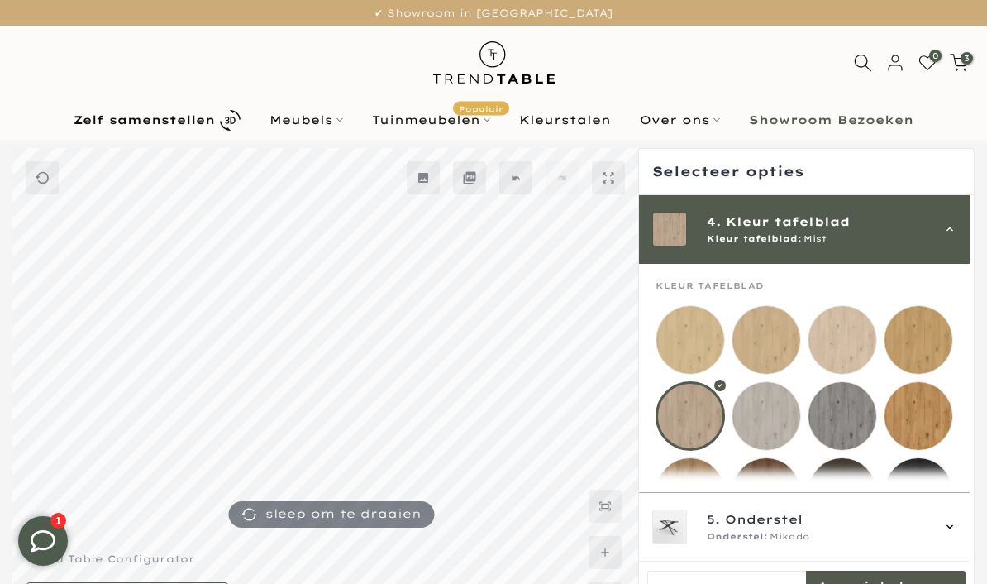
click at [770, 422] on mmq-loader at bounding box center [766, 416] width 68 height 68
click at [847, 423] on mmq-loader at bounding box center [843, 416] width 68 height 68
click at [929, 423] on mmq-loader at bounding box center [919, 416] width 68 height 68
click at [769, 341] on mmq-loader at bounding box center [766, 340] width 68 height 68
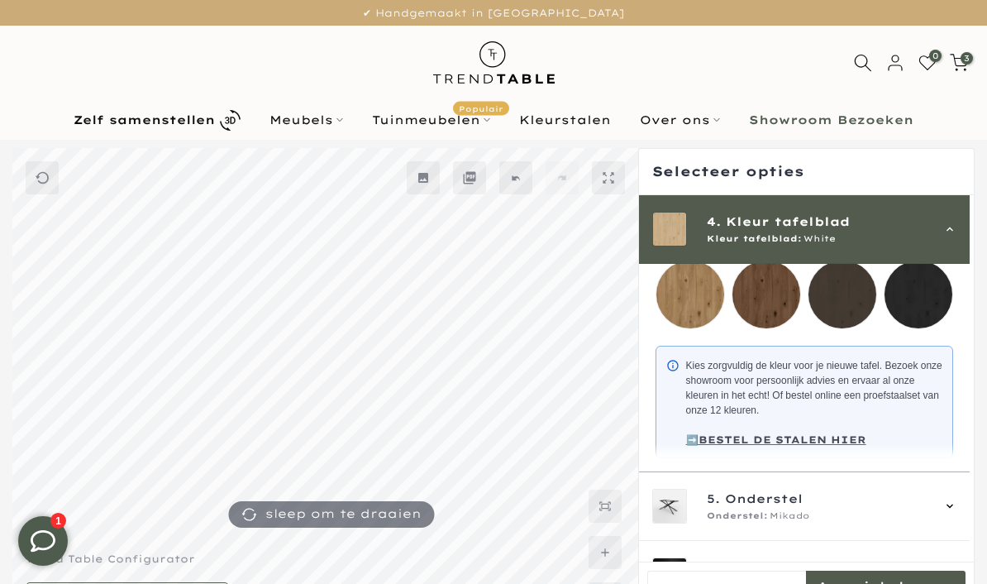
click at [956, 513] on icon at bounding box center [949, 505] width 13 height 13
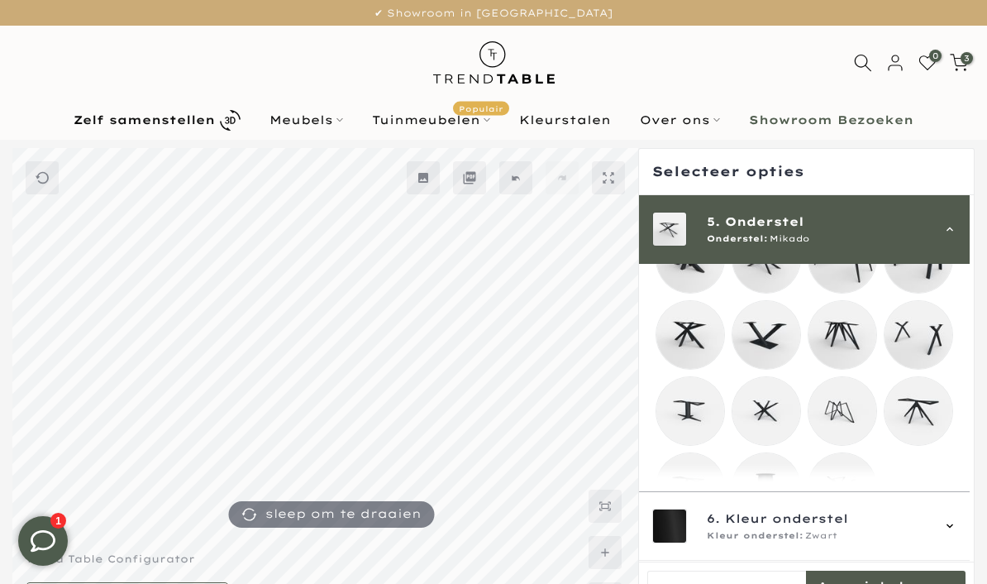
scroll to position [406, 0]
click at [844, 498] on mmq-loader at bounding box center [843, 488] width 68 height 68
click at [773, 418] on mmq-loader at bounding box center [766, 412] width 68 height 68
click at [699, 419] on mmq-loader at bounding box center [690, 412] width 68 height 68
click at [692, 504] on mmq-loader at bounding box center [690, 488] width 68 height 68
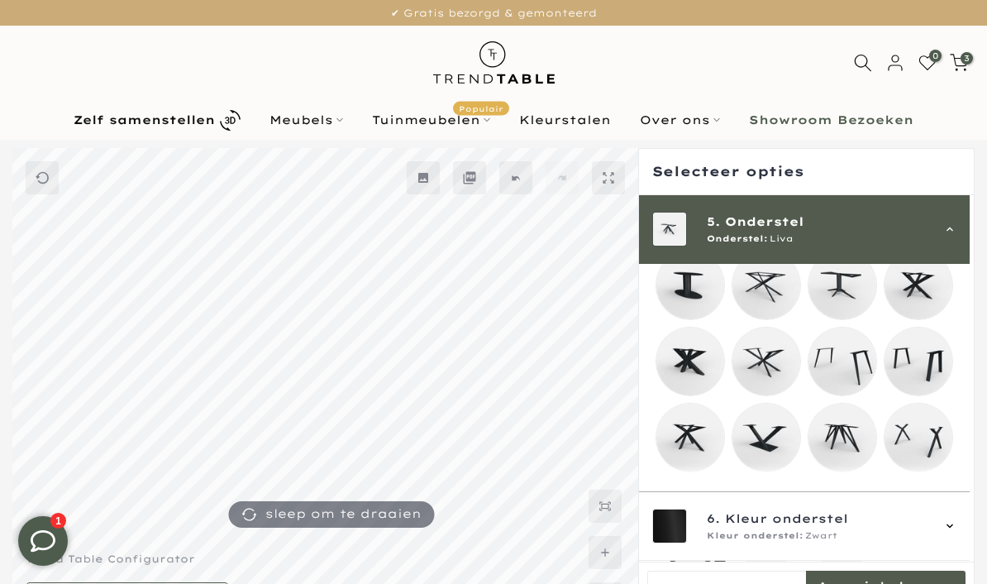
scroll to position [304, 0]
click at [694, 441] on mmq-loader at bounding box center [690, 437] width 68 height 68
click at [776, 361] on mmq-loader at bounding box center [766, 361] width 68 height 68
click at [925, 297] on mmq-loader at bounding box center [919, 285] width 68 height 68
click at [853, 298] on mmq-loader at bounding box center [843, 285] width 68 height 68
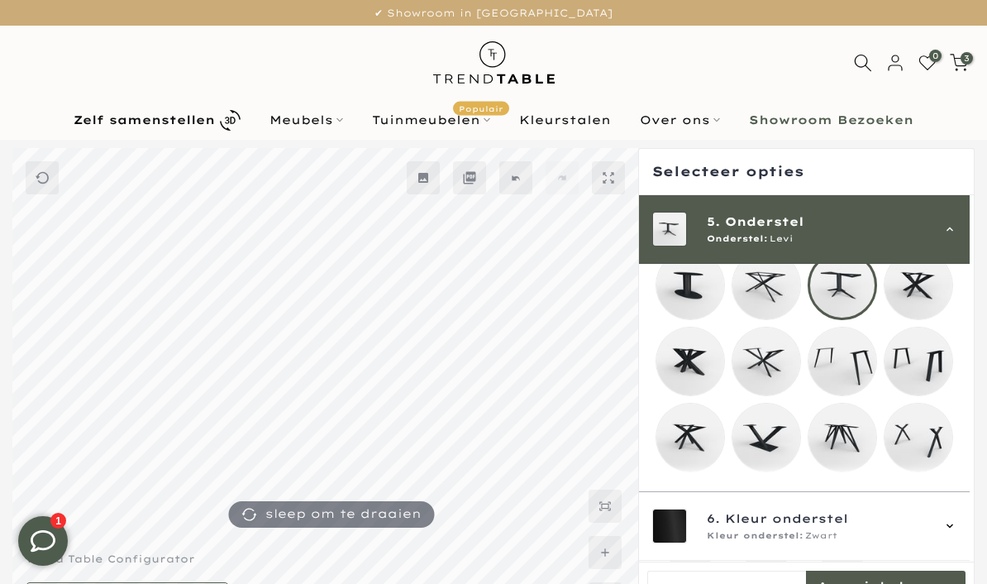
click at [764, 298] on mmq-loader at bounding box center [766, 285] width 68 height 68
click at [699, 373] on mmq-loader at bounding box center [690, 361] width 68 height 68
click at [774, 376] on mmq-loader at bounding box center [766, 361] width 68 height 68
click at [692, 446] on mmq-loader at bounding box center [690, 437] width 68 height 68
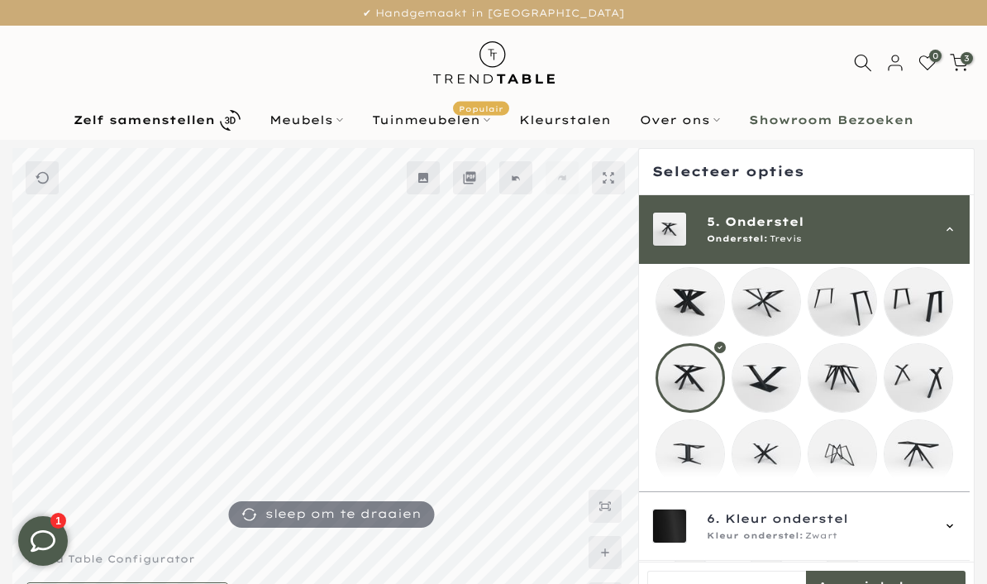
scroll to position [365, 0]
click at [933, 463] on mmq-loader at bounding box center [919, 452] width 68 height 68
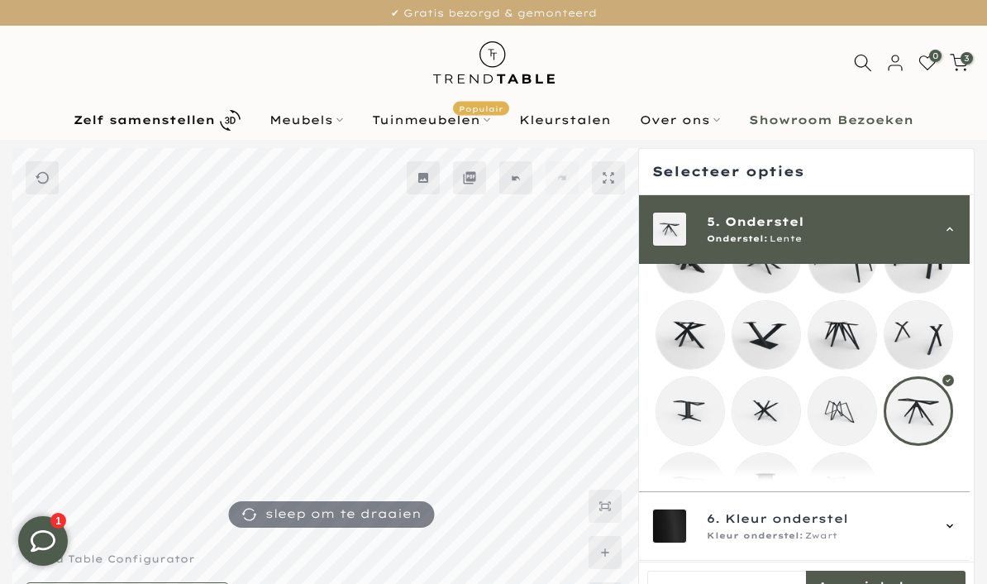
scroll to position [406, 0]
click at [699, 508] on mmq-loader at bounding box center [690, 488] width 68 height 68
click at [850, 498] on mmq-loader at bounding box center [843, 488] width 68 height 68
click at [775, 427] on mmq-loader at bounding box center [766, 412] width 68 height 68
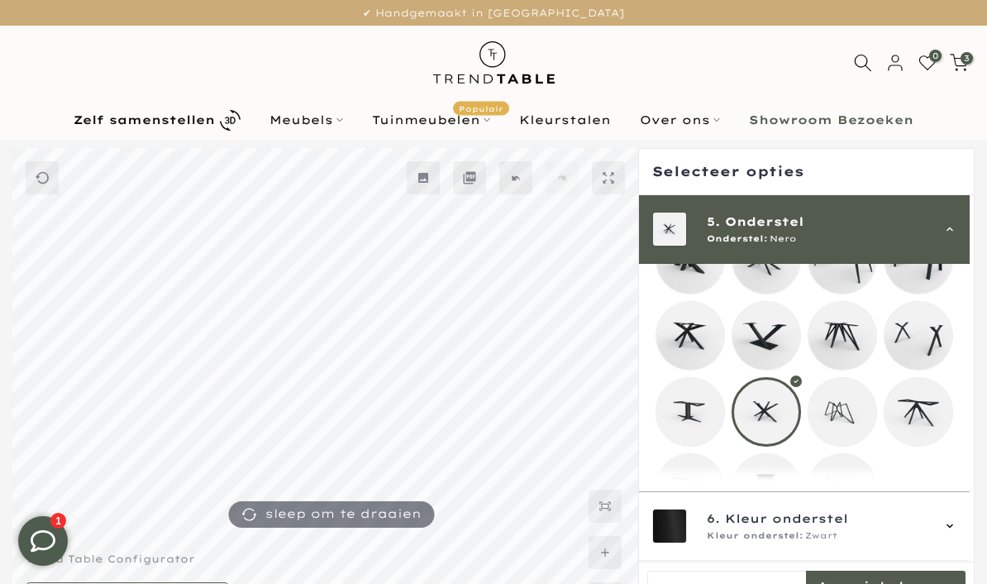
click at [933, 417] on mmq-loader at bounding box center [919, 412] width 68 height 68
click at [697, 513] on mmq-loader at bounding box center [690, 488] width 68 height 68
click at [931, 423] on mmq-loader at bounding box center [919, 412] width 68 height 68
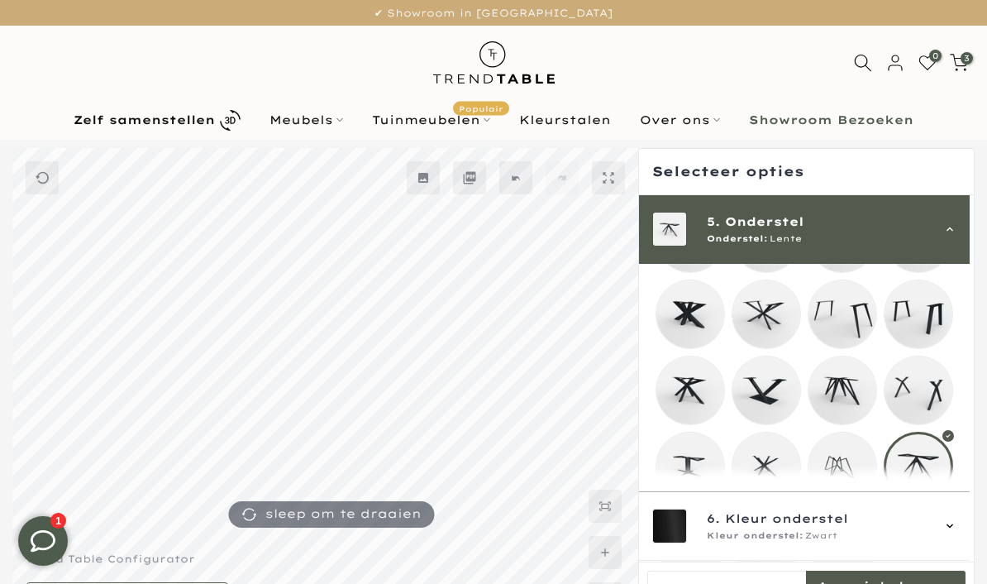
scroll to position [351, 0]
click at [693, 400] on mmq-loader at bounding box center [690, 391] width 68 height 68
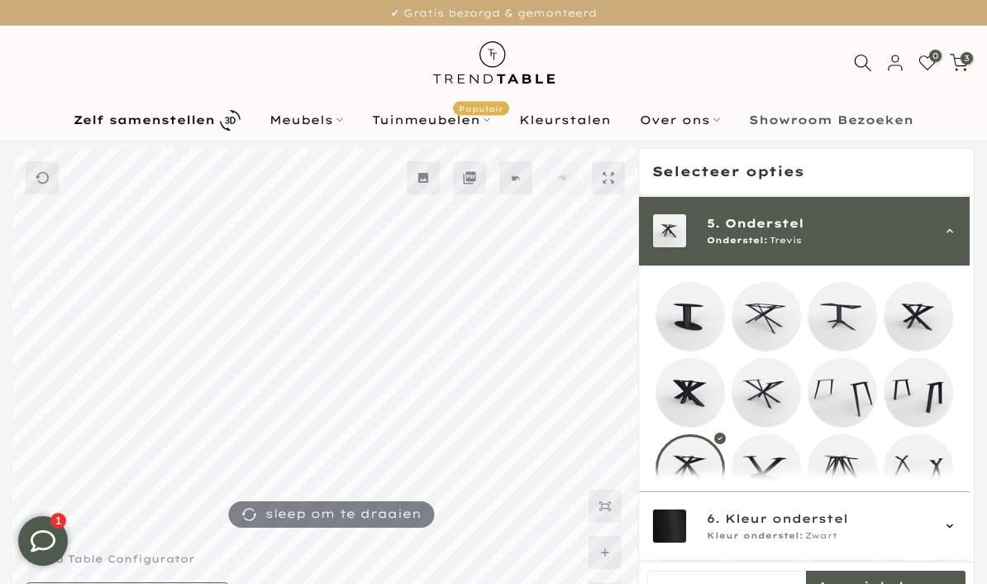
scroll to position [274, 0]
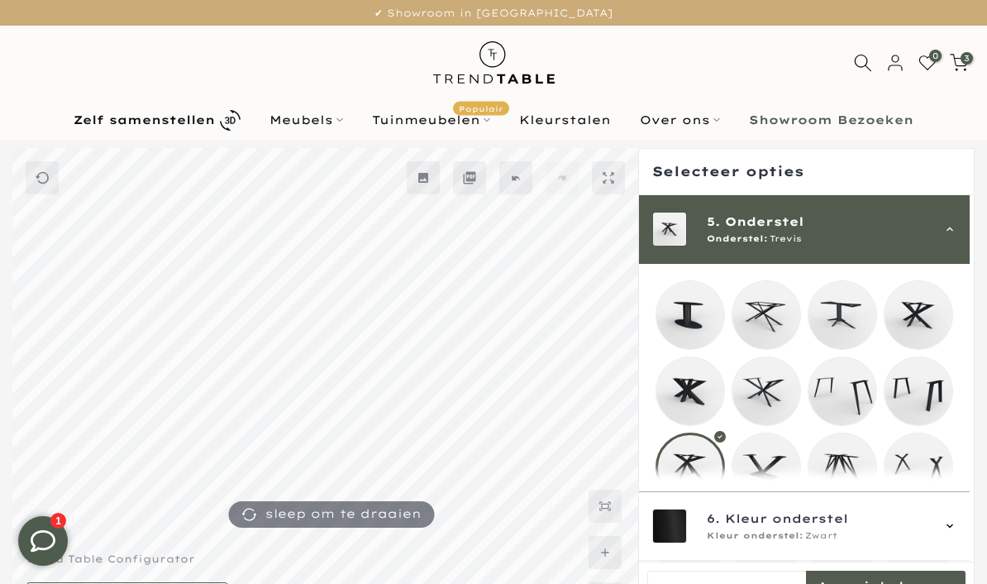
click at [775, 400] on mmq-loader at bounding box center [766, 391] width 68 height 68
click at [781, 317] on mmq-loader at bounding box center [766, 315] width 68 height 68
click at [864, 317] on mmq-loader at bounding box center [843, 315] width 68 height 68
click at [924, 323] on mmq-loader at bounding box center [919, 315] width 68 height 68
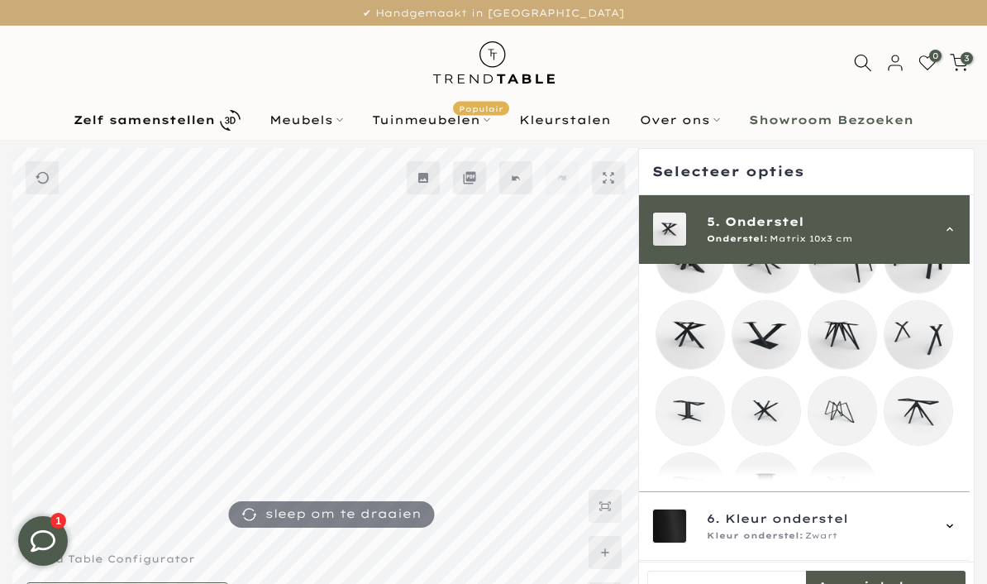
scroll to position [406, 0]
click at [851, 501] on mmq-loader at bounding box center [843, 488] width 68 height 68
click at [774, 432] on mmq-loader at bounding box center [766, 412] width 68 height 68
click at [699, 511] on mmq-loader at bounding box center [690, 488] width 68 height 68
click at [847, 499] on mmq-loader at bounding box center [843, 488] width 68 height 68
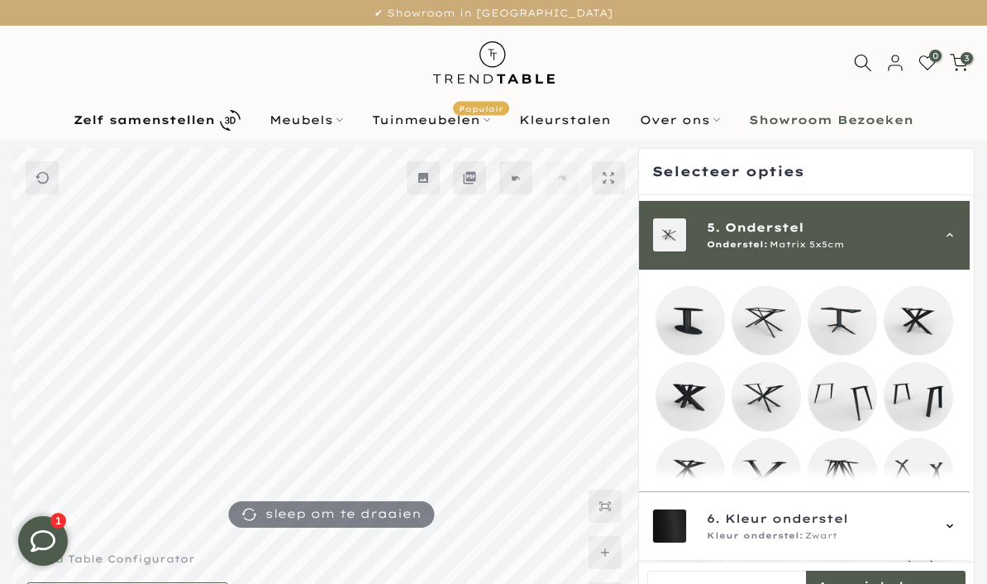
scroll to position [269, 0]
click at [775, 413] on mmq-loader at bounding box center [766, 397] width 68 height 68
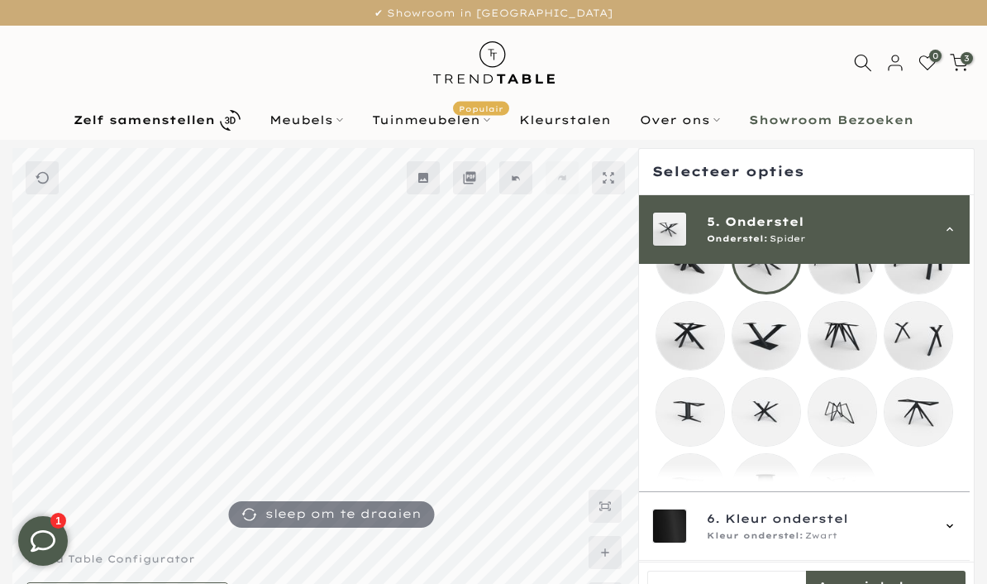
scroll to position [406, 0]
click at [858, 501] on mmq-loader at bounding box center [843, 488] width 68 height 68
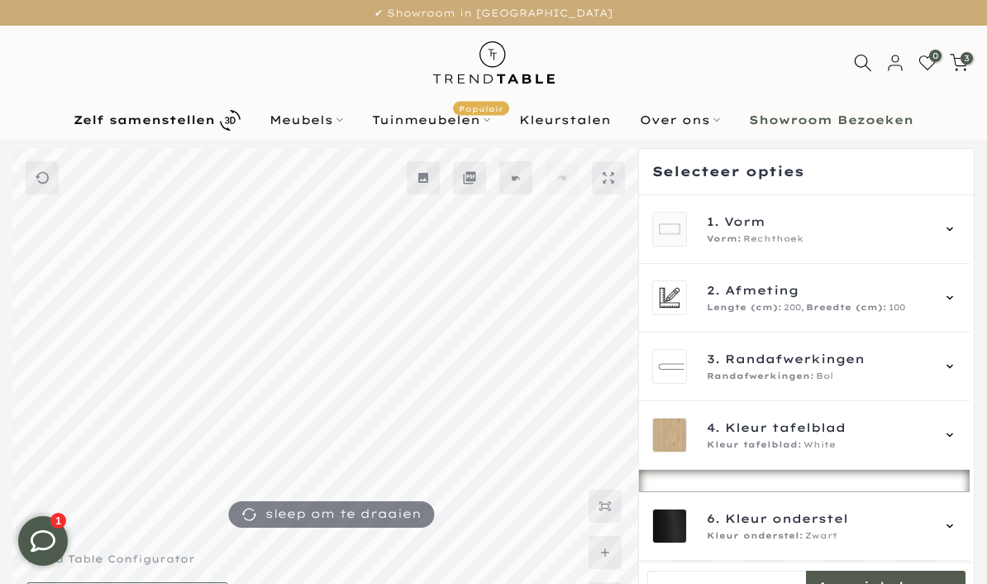
click at [775, 299] on div "2. Afmeting Lengte (cm): 200, Breedte (cm): 100" at bounding box center [818, 297] width 223 height 33
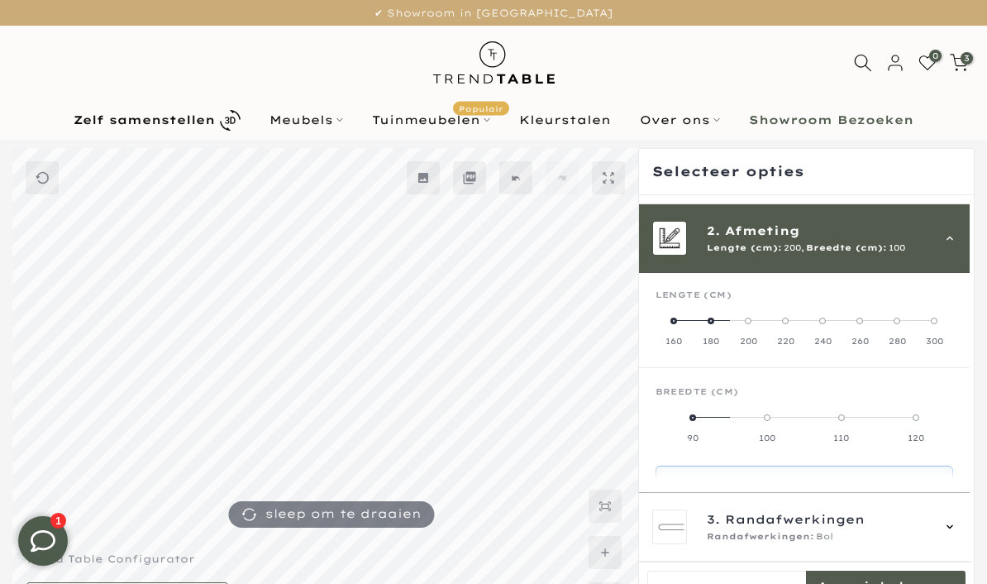
scroll to position [69, 0]
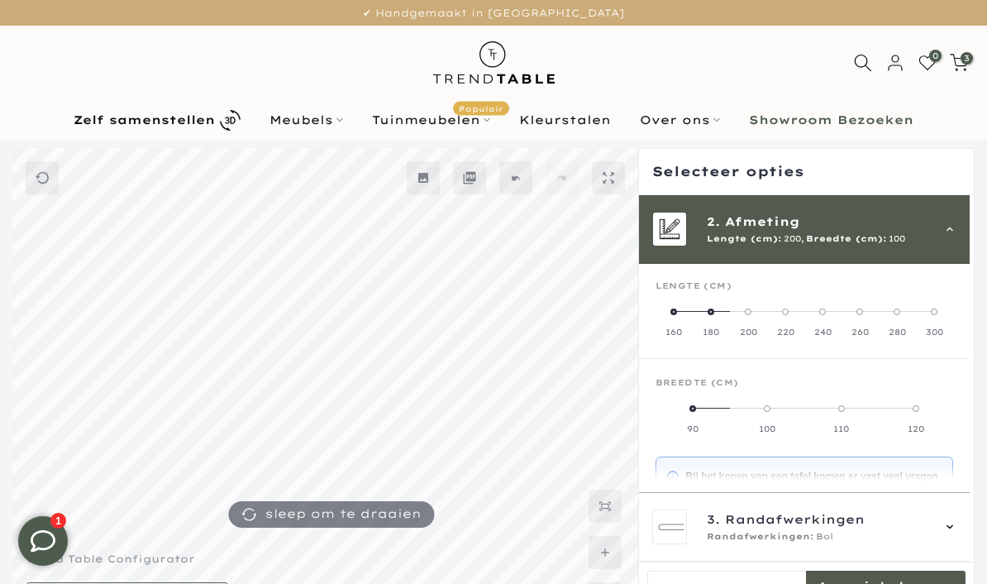
click at [714, 312] on span at bounding box center [711, 311] width 7 height 7
click at [681, 313] on label "160" at bounding box center [674, 321] width 37 height 33
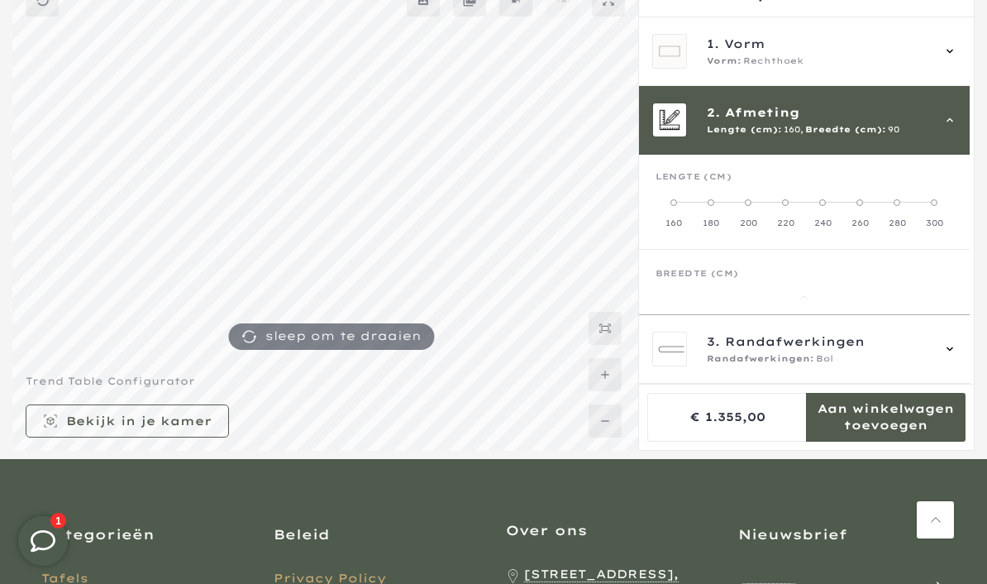
click at [714, 206] on label "180" at bounding box center [711, 212] width 37 height 33
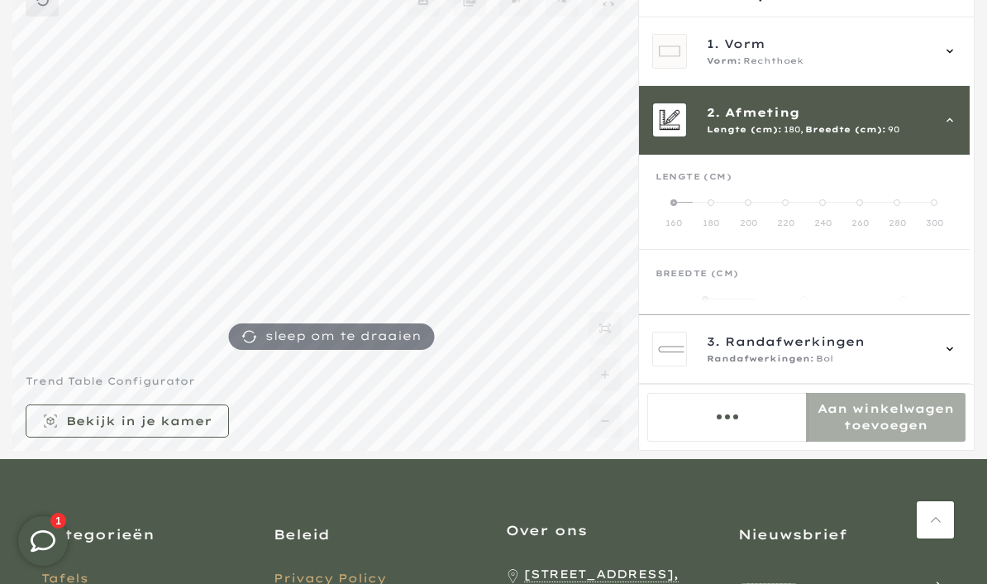
scroll to position [246, 0]
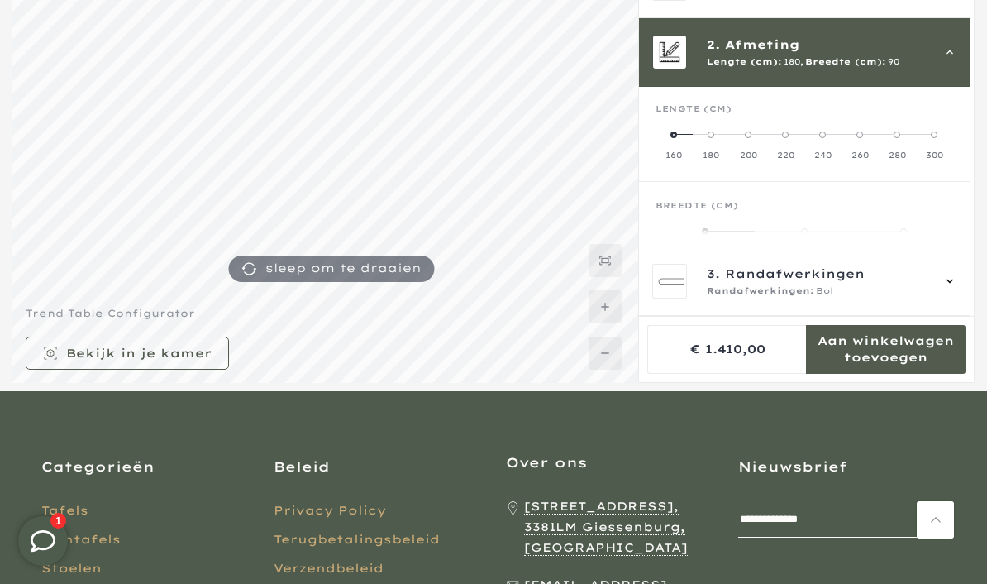
click at [917, 231] on label "100" at bounding box center [903, 241] width 99 height 33
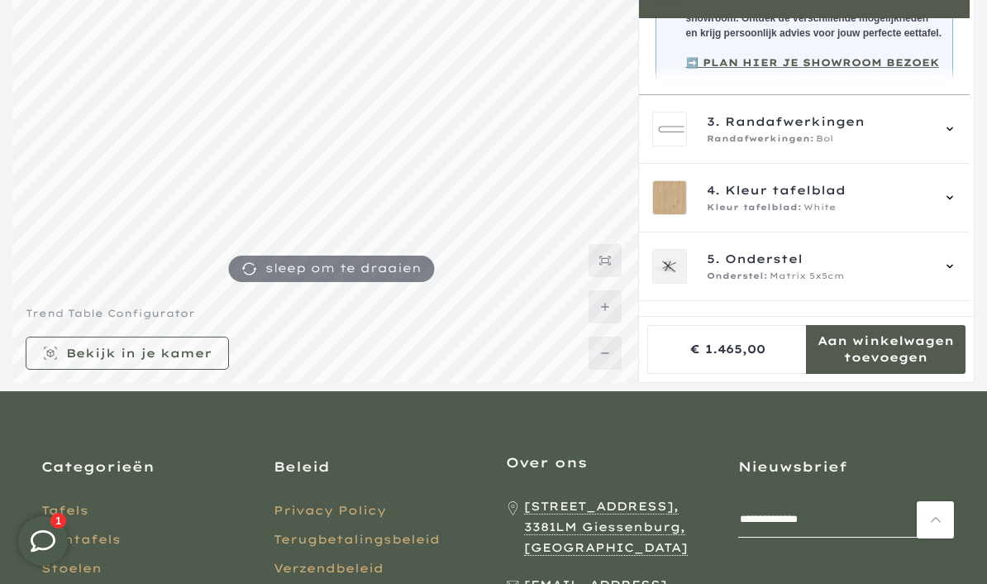
scroll to position [355, 0]
click at [956, 274] on icon at bounding box center [949, 266] width 13 height 13
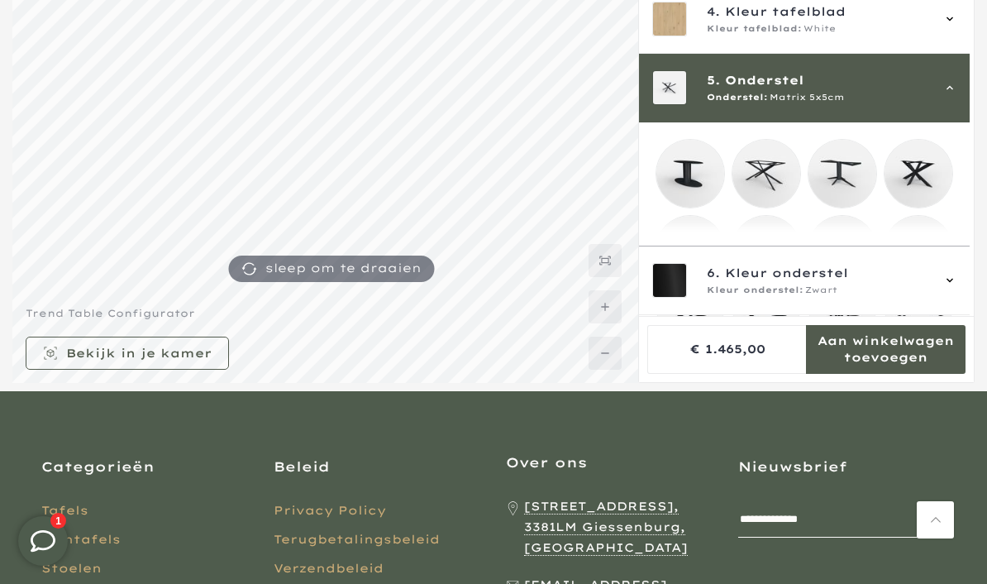
scroll to position [274, 0]
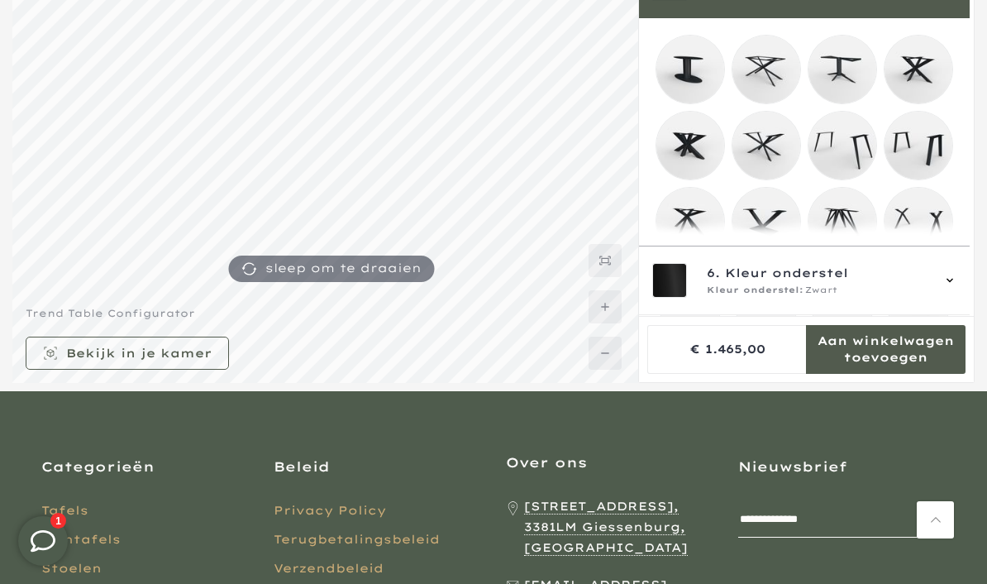
click at [694, 231] on mmq-loader at bounding box center [690, 222] width 68 height 68
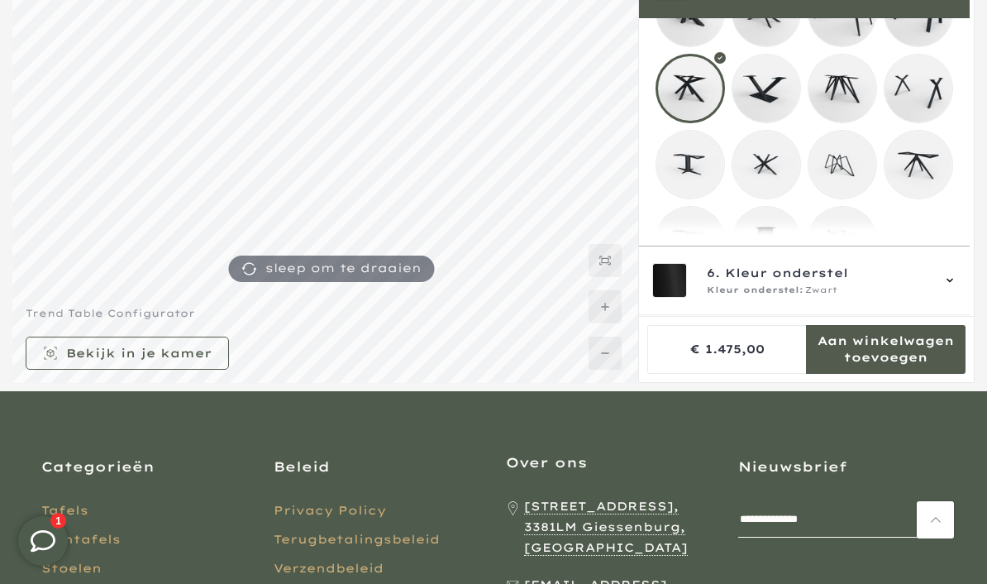
scroll to position [406, 0]
click at [772, 173] on mmq-loader at bounding box center [766, 166] width 68 height 68
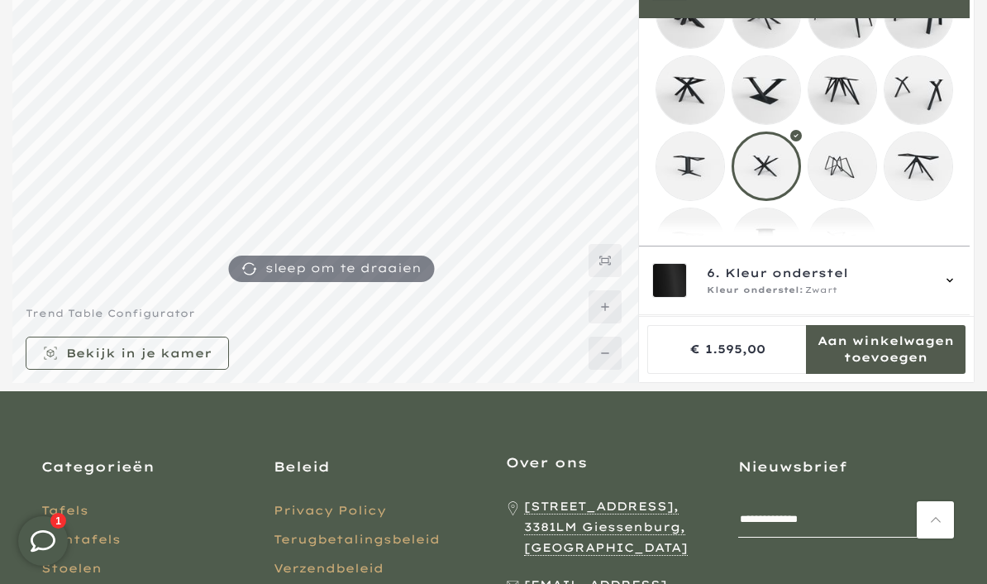
click at [856, 258] on mmq-loader at bounding box center [843, 242] width 68 height 68
click at [780, 179] on mmq-loader at bounding box center [766, 166] width 68 height 68
click at [856, 255] on mmq-loader at bounding box center [843, 242] width 68 height 68
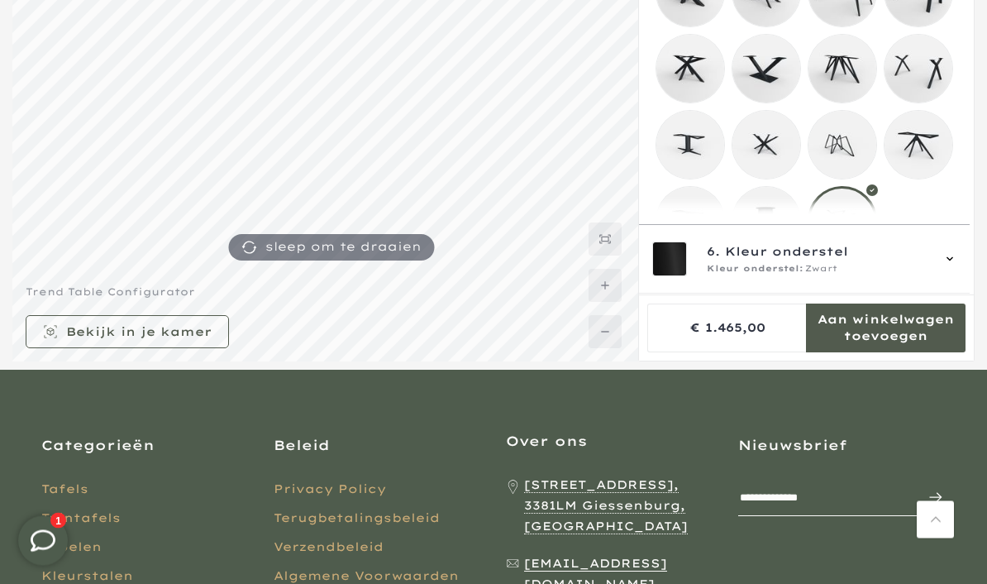
scroll to position [267, 0]
click at [901, 344] on mmq-formatted-message at bounding box center [886, 327] width 160 height 33
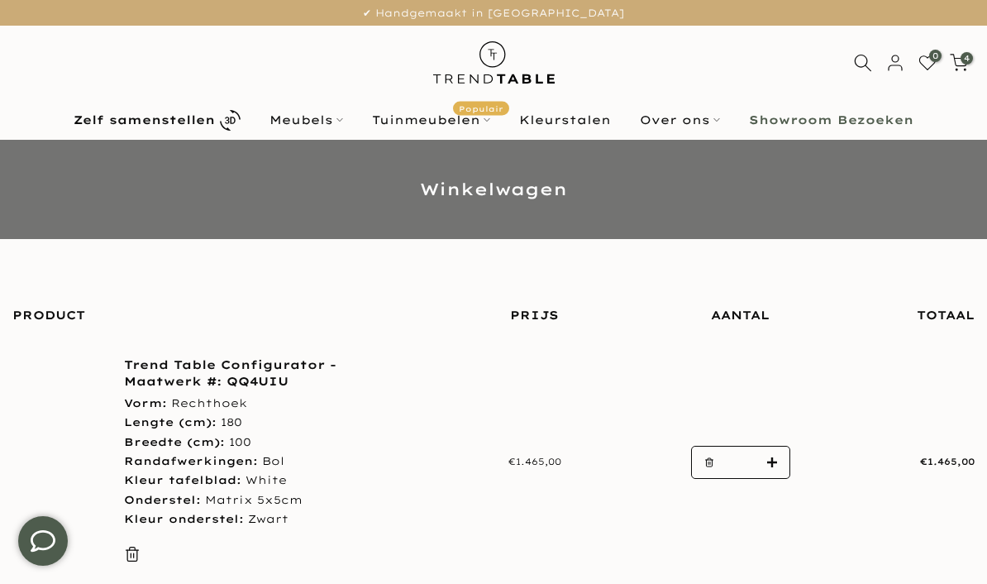
click at [963, 60] on span "4" at bounding box center [967, 58] width 12 height 12
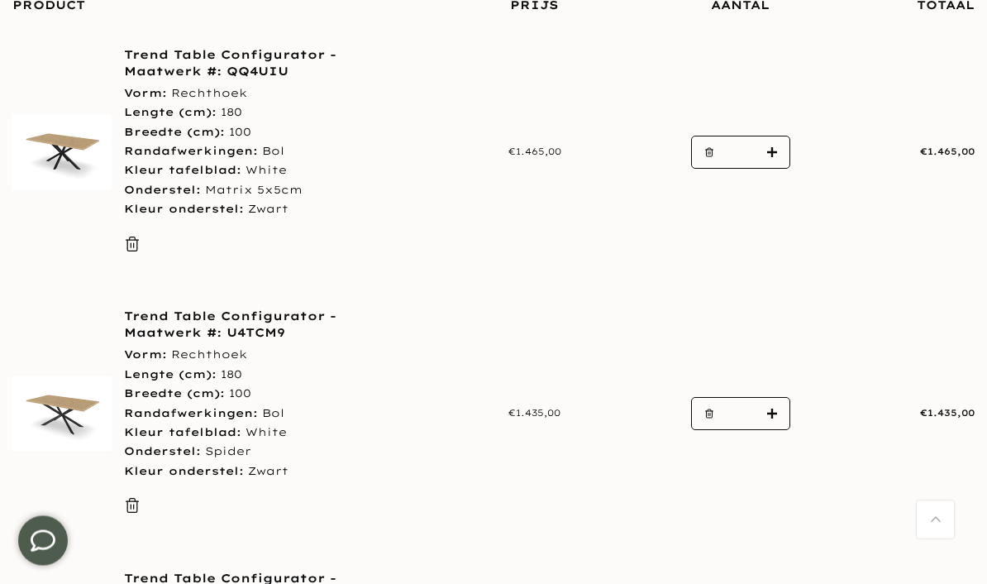
scroll to position [310, 0]
click at [715, 411] on button "button" at bounding box center [704, 414] width 25 height 33
type input "*"
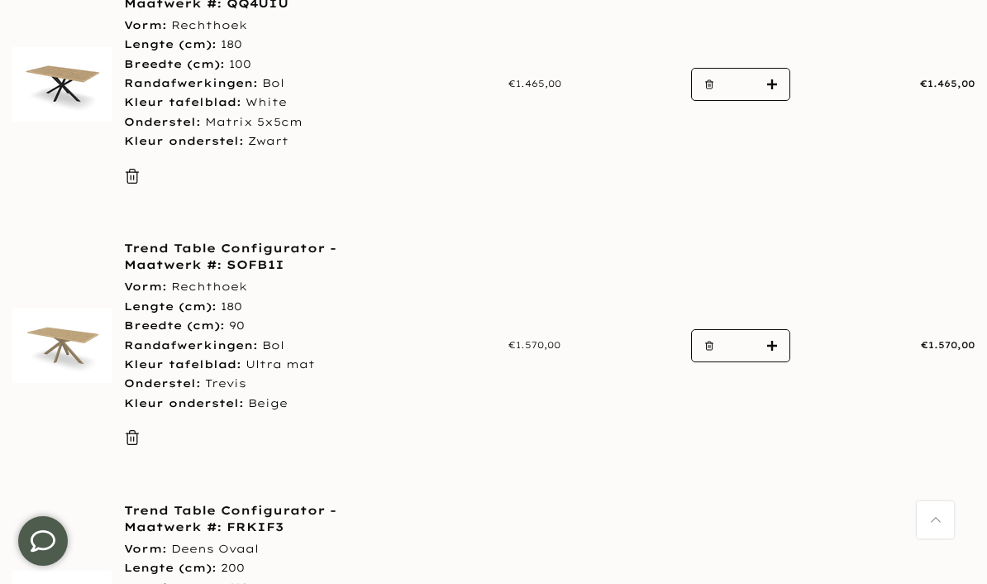
scroll to position [352, 0]
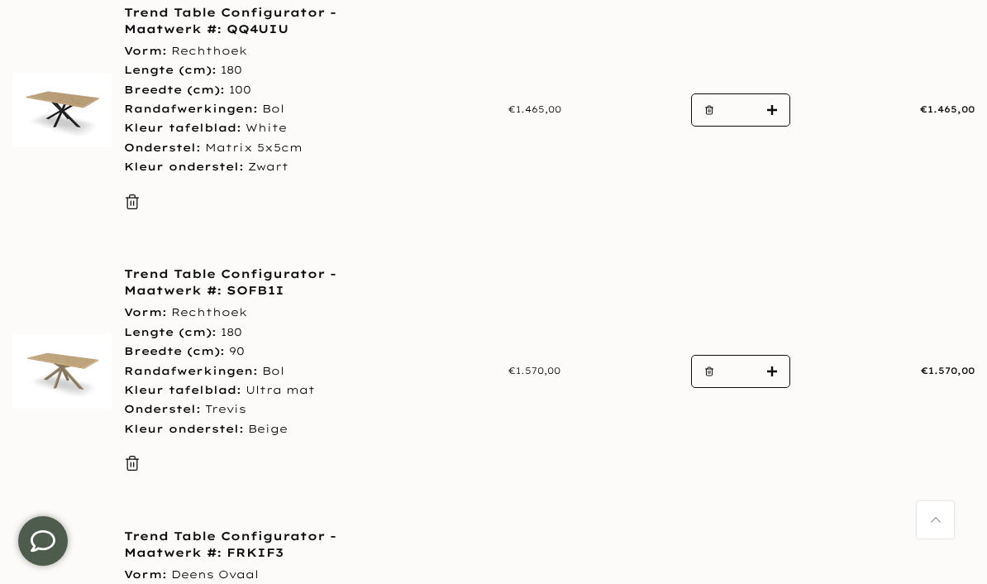
click at [711, 374] on button "button" at bounding box center [704, 371] width 25 height 33
type input "*"
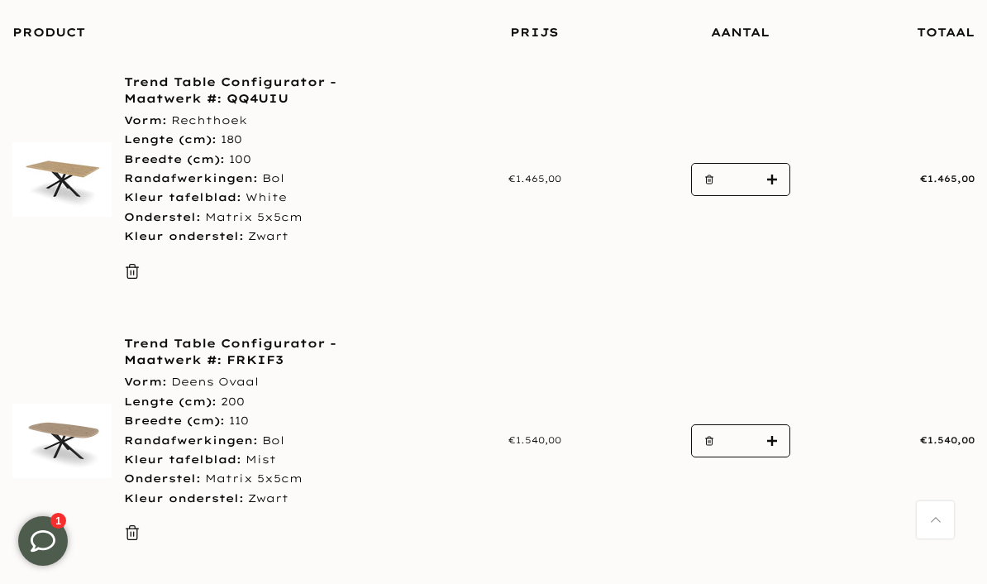
scroll to position [307, 0]
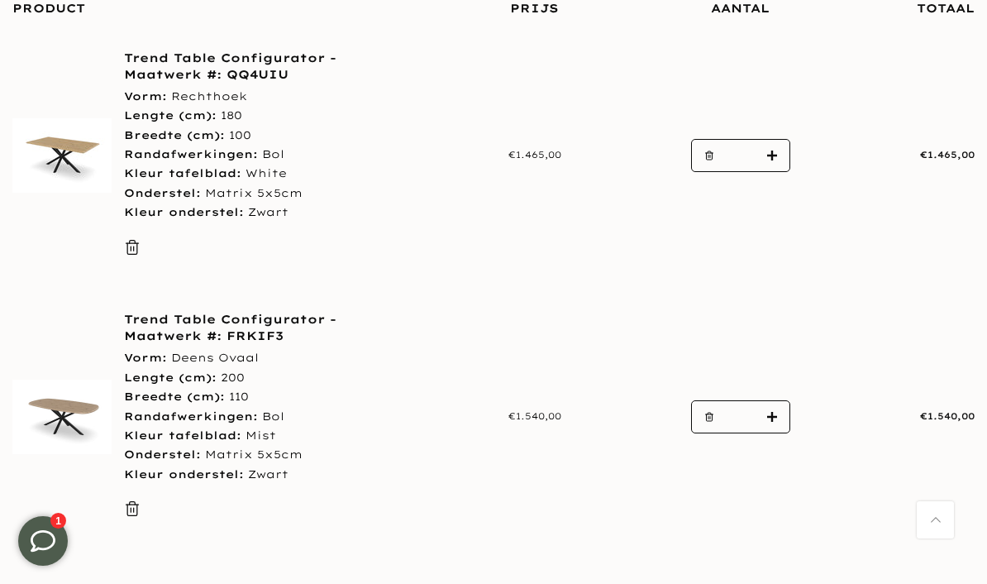
click at [716, 410] on button "button" at bounding box center [704, 417] width 25 height 33
type input "*"
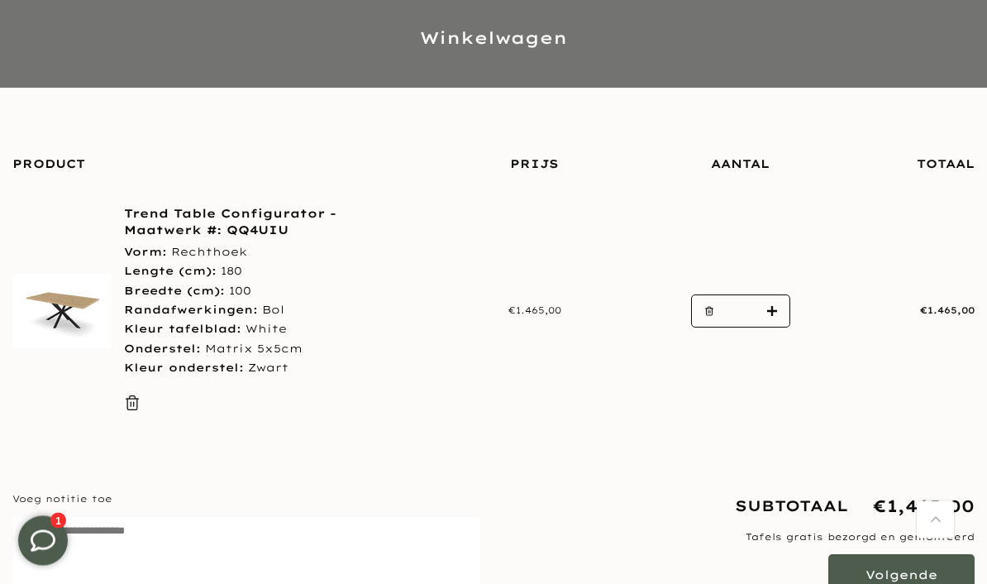
scroll to position [146, 0]
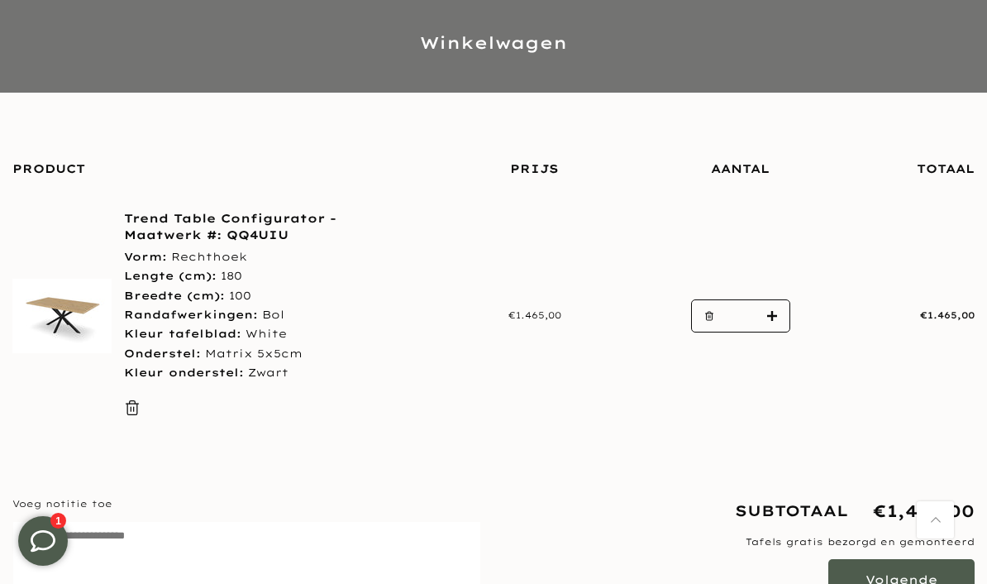
click at [274, 229] on link "Trend Table Configurator - Maatwerk #: QQ4UIU" at bounding box center [261, 226] width 275 height 33
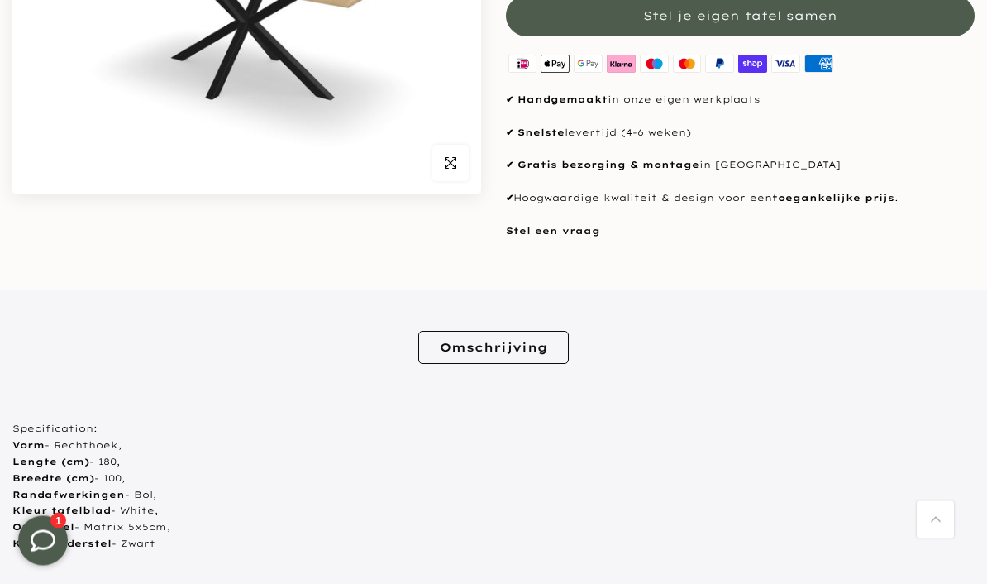
scroll to position [367, 0]
click at [637, 379] on div "Specification: Vorm - Rechthoek, Lengte (cm) - 180, Breedte (cm) - 100, Randafw…" at bounding box center [493, 470] width 962 height 205
click at [633, 382] on div "Specification: Vorm - Rechthoek, Lengte (cm) - 180, Breedte (cm) - 100, Randafw…" at bounding box center [493, 470] width 962 height 205
click at [637, 385] on div "Specification: Vorm - Rechthoek, Lengte (cm) - 180, Breedte (cm) - 100, Randafw…" at bounding box center [493, 470] width 962 height 205
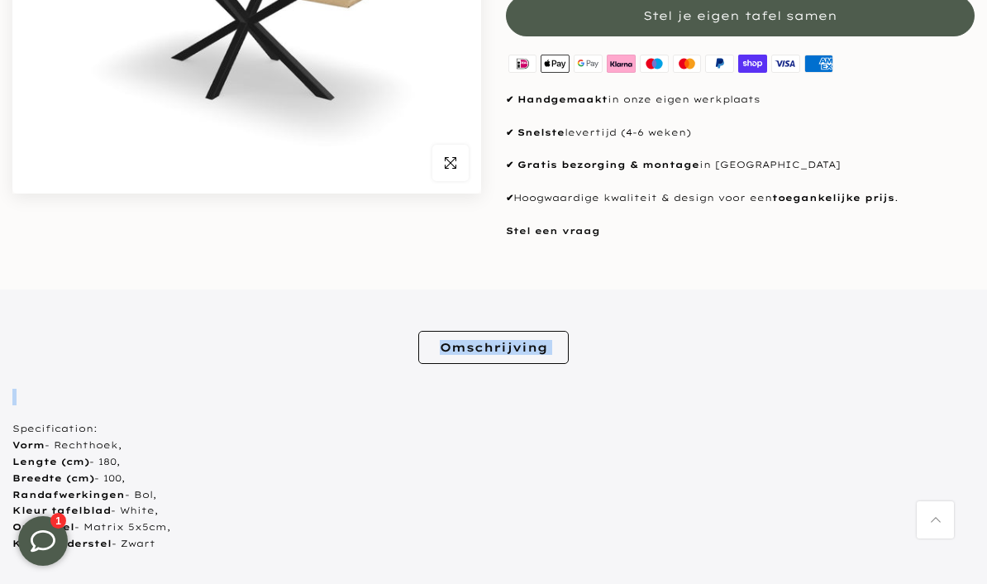
click at [637, 384] on div "Specification: Vorm - Rechthoek, Lengte (cm) - 180, Breedte (cm) - 100, Randafw…" at bounding box center [493, 470] width 962 height 205
click at [788, 583] on section "Uitverkocht Klik om te vergroten Trend Table Configurator - Maatwerk #: QQ4UIU …" at bounding box center [493, 315] width 987 height 947
click at [787, 583] on section "Uitverkocht Klik om te vergroten Trend Table Configurator - Maatwerk #: QQ4UIU …" at bounding box center [493, 315] width 987 height 947
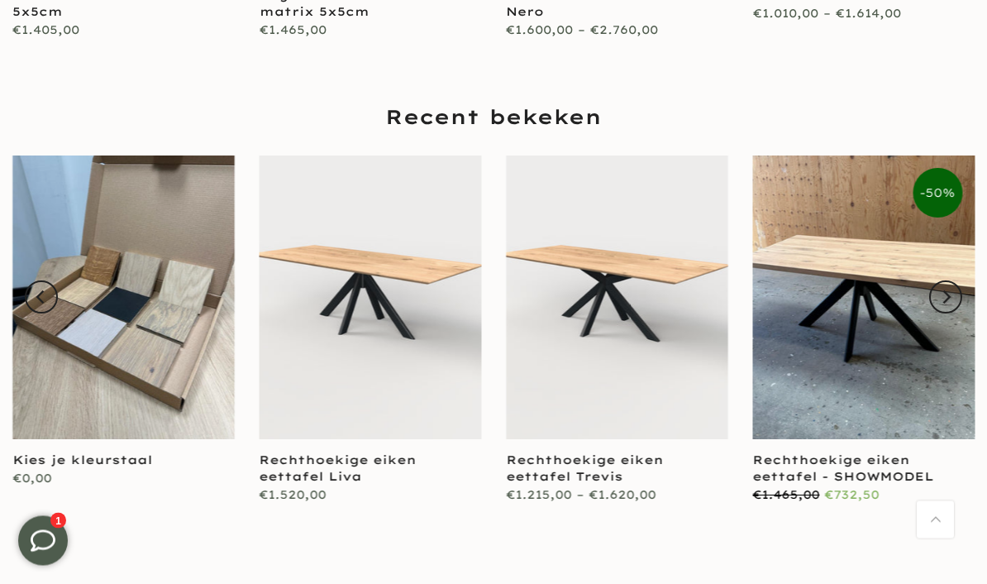
scroll to position [1600, 0]
